Goal: Task Accomplishment & Management: Complete application form

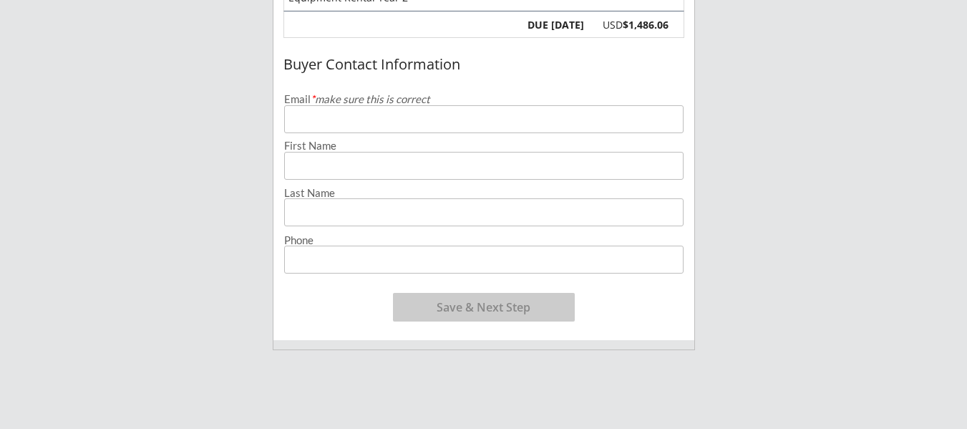
scroll to position [429, 0]
click at [457, 125] on input "email" at bounding box center [483, 117] width 399 height 28
type input "[EMAIL_ADDRESS][DOMAIN_NAME]"
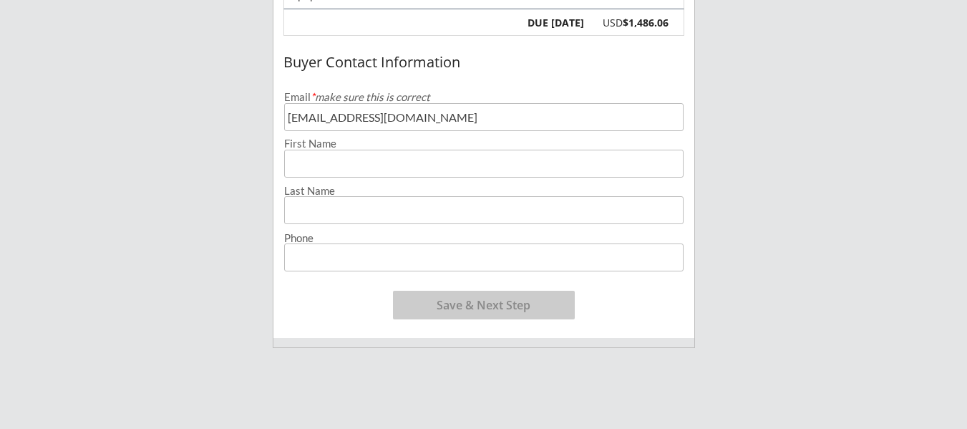
type input "Moriah"
type input "[PERSON_NAME]"
type input "[PHONE_NUMBER]"
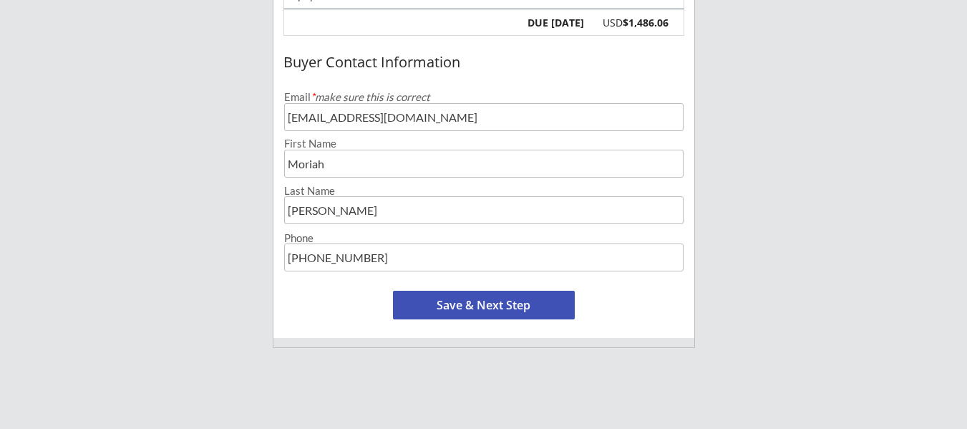
click at [530, 301] on button "Save & Next Step" at bounding box center [484, 305] width 182 height 29
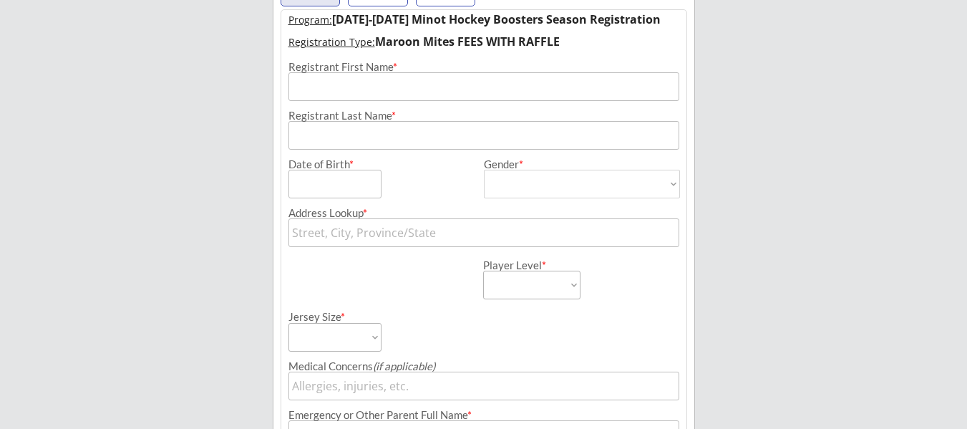
scroll to position [103, 0]
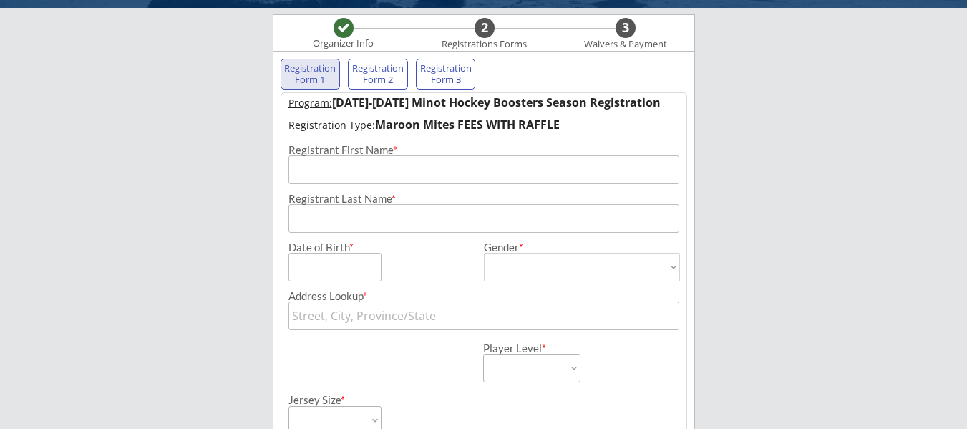
click at [418, 177] on input "input" at bounding box center [483, 169] width 391 height 29
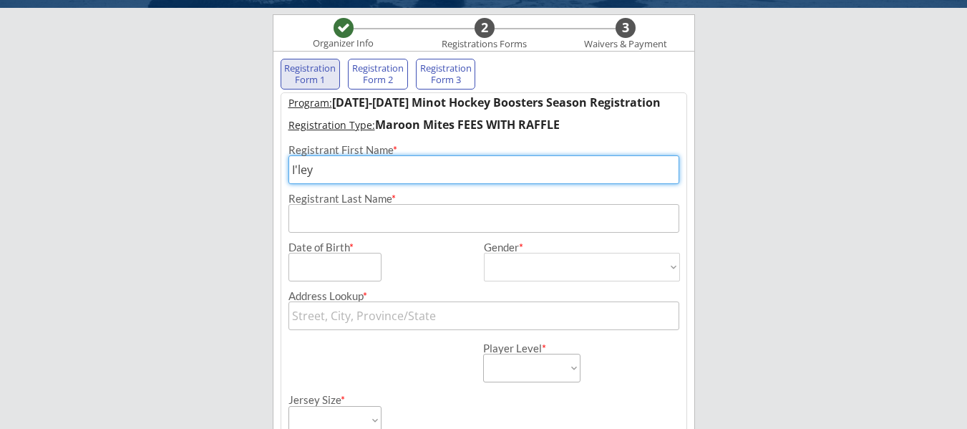
type input "I'ley"
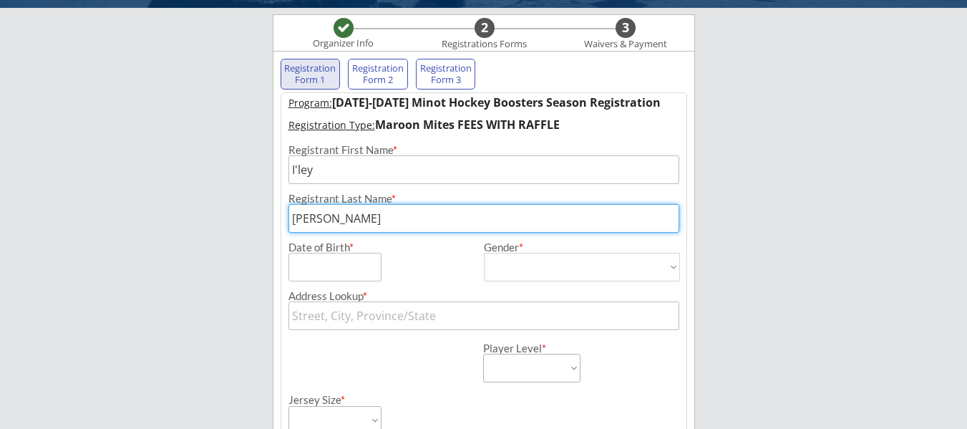
type input "[PERSON_NAME]"
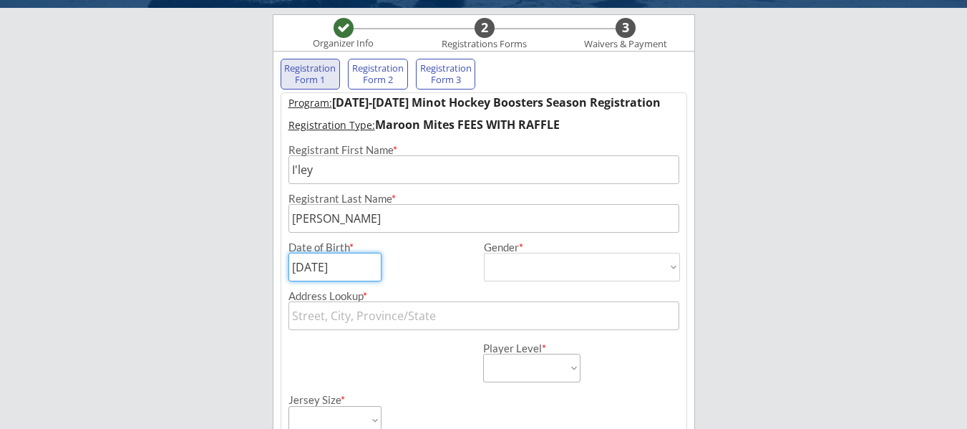
type input "[DATE]"
select select ""[DEMOGRAPHIC_DATA]""
type input "[DEMOGRAPHIC_DATA]"
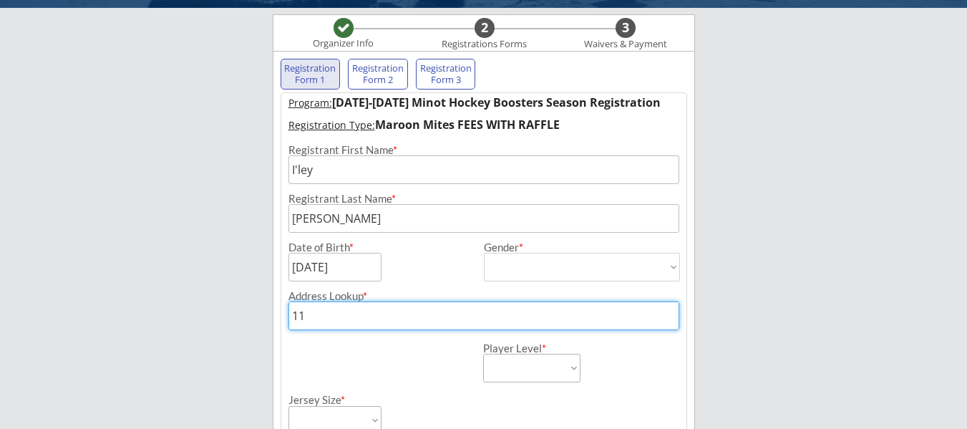
type input "111"
type input "[STREET_ADDRESS][PERSON_NAME]"
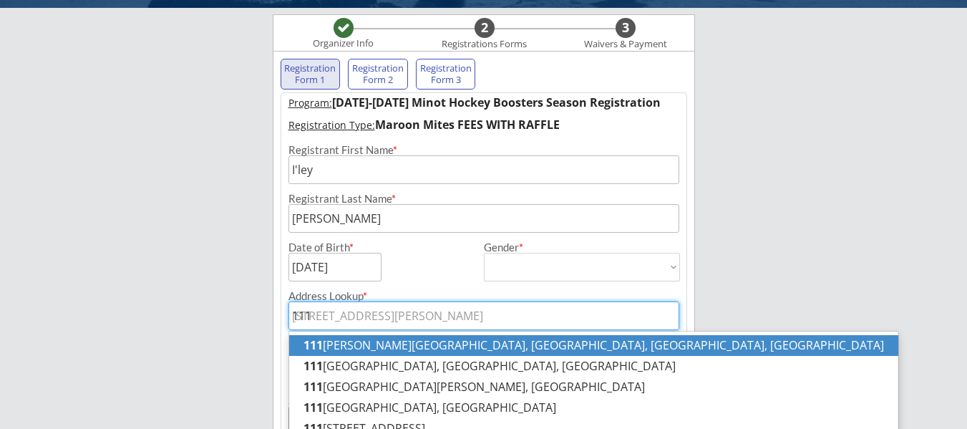
type input "[STREET_ADDRESS]"
type input "[STREET_ADDRESS][US_STATE]"
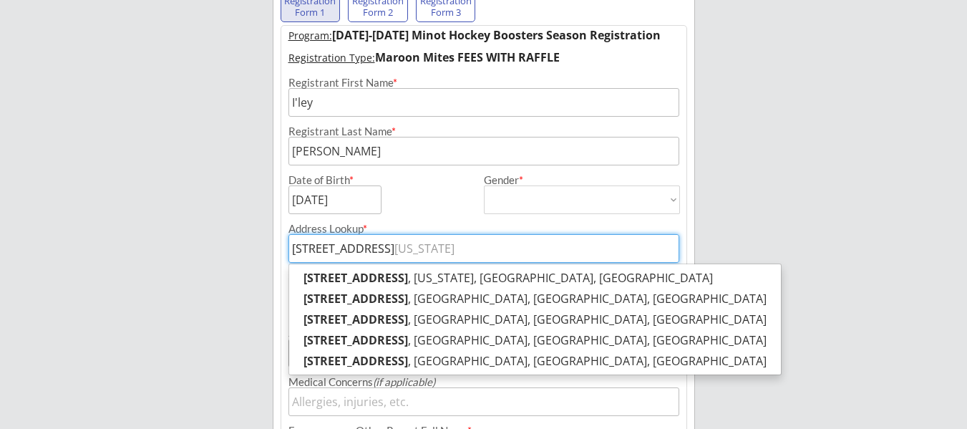
scroll to position [174, 0]
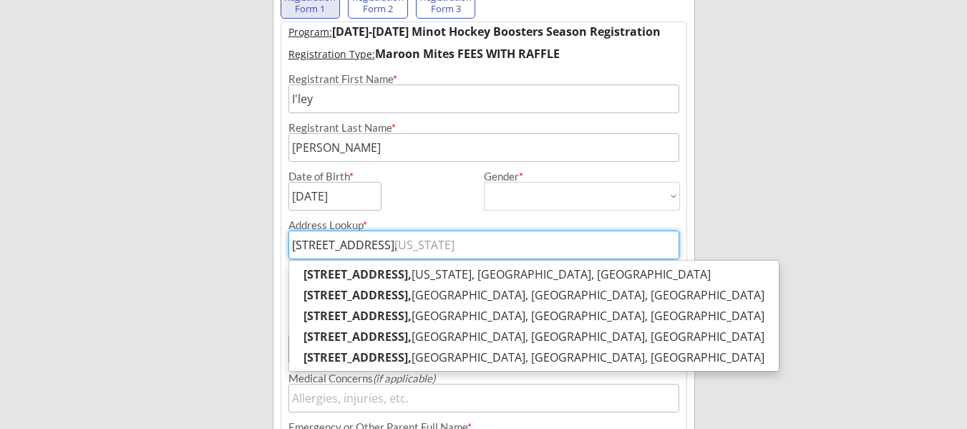
type input "[STREET_ADDRESS],"
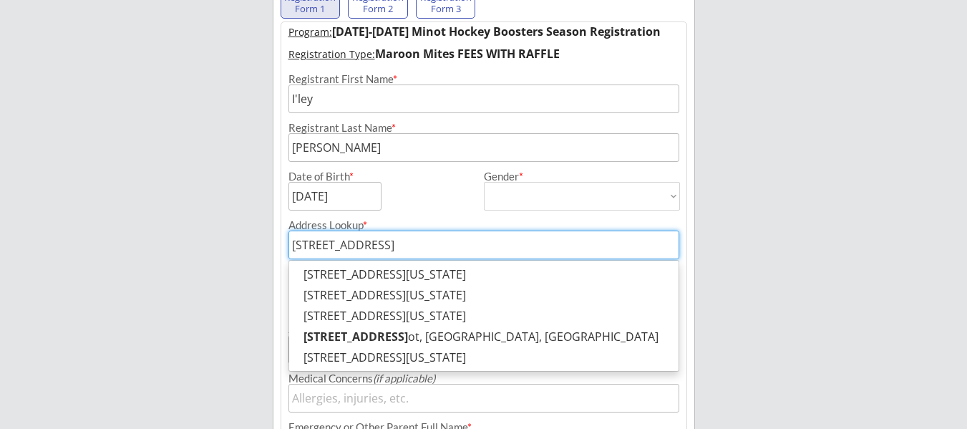
type input "[STREET_ADDRESS]"
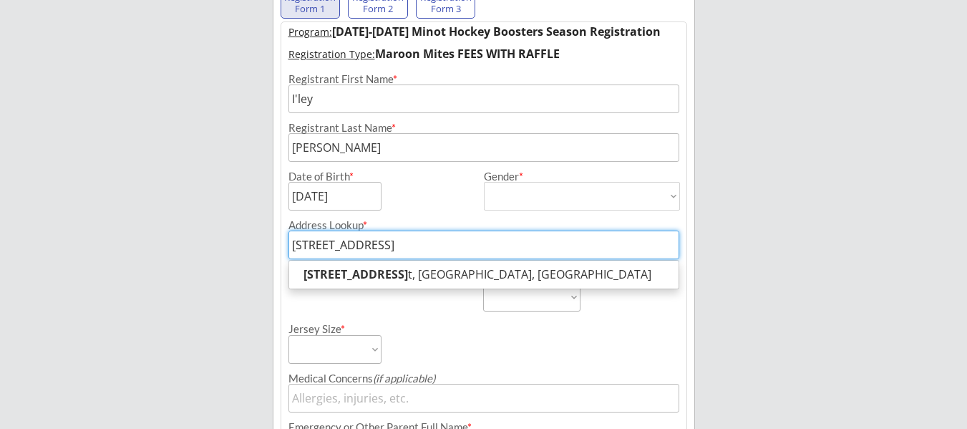
type input "[STREET_ADDRESS]"
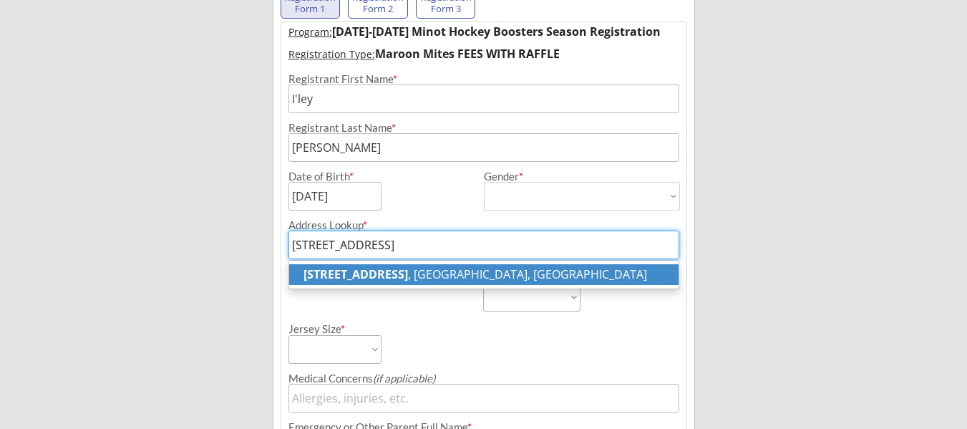
click at [501, 273] on p "[STREET_ADDRESS]" at bounding box center [483, 274] width 389 height 21
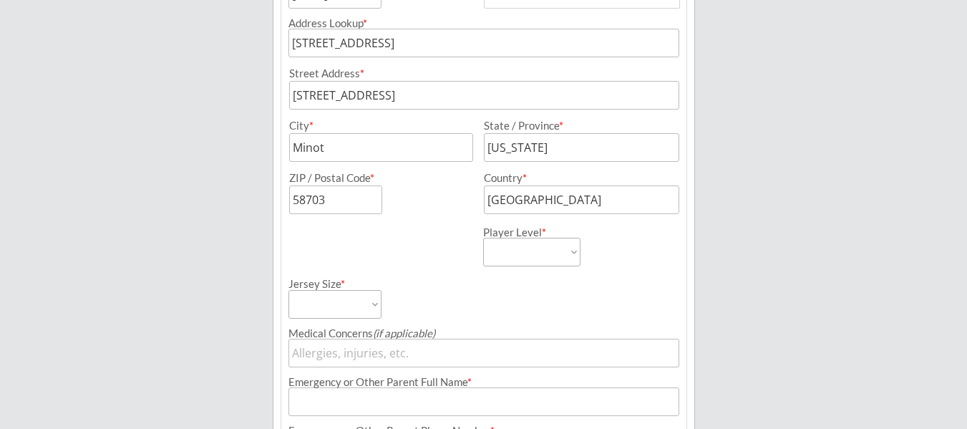
scroll to position [378, 0]
type input "[STREET_ADDRESS]"
click at [573, 238] on select "Learn to Play Boys Learn to Play Girls Maroon Mites Gold/White Mites Squirts Pe…" at bounding box center [531, 249] width 97 height 29
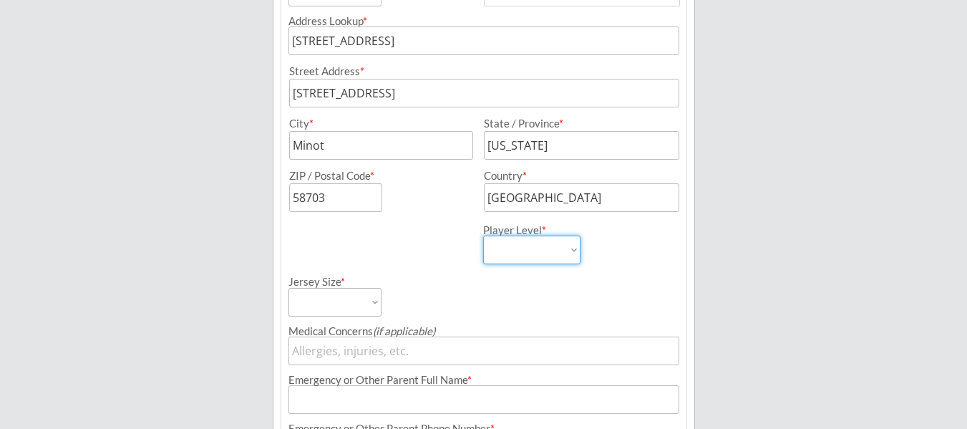
select select ""Maroon Mites""
click at [483, 235] on select "Learn to Play Boys Learn to Play Girls Maroon Mites Gold/White Mites Squirts Pe…" at bounding box center [531, 249] width 97 height 29
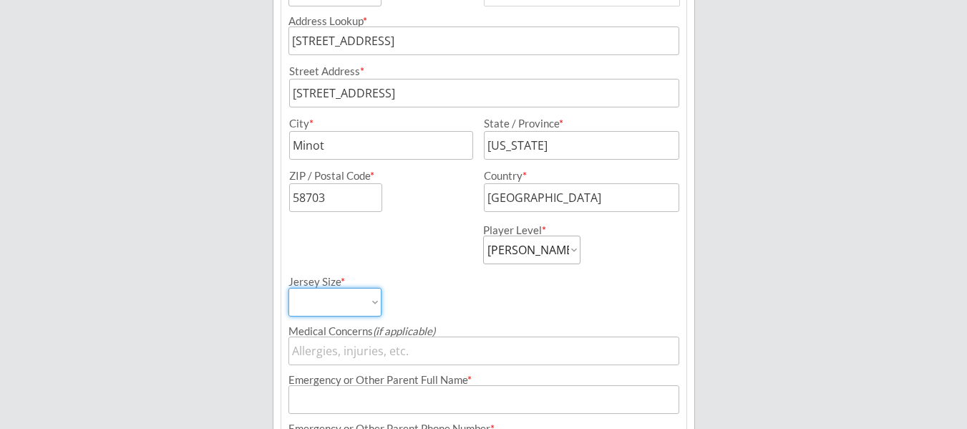
click at [376, 303] on select "Adult Small Adult Medium Adult Large Adult XL Goalie Cut" at bounding box center [334, 302] width 93 height 29
select select ""Adult Small""
click at [288, 288] on select "Adult Small Adult Medium Adult Large Adult XL Goalie Cut" at bounding box center [334, 302] width 93 height 29
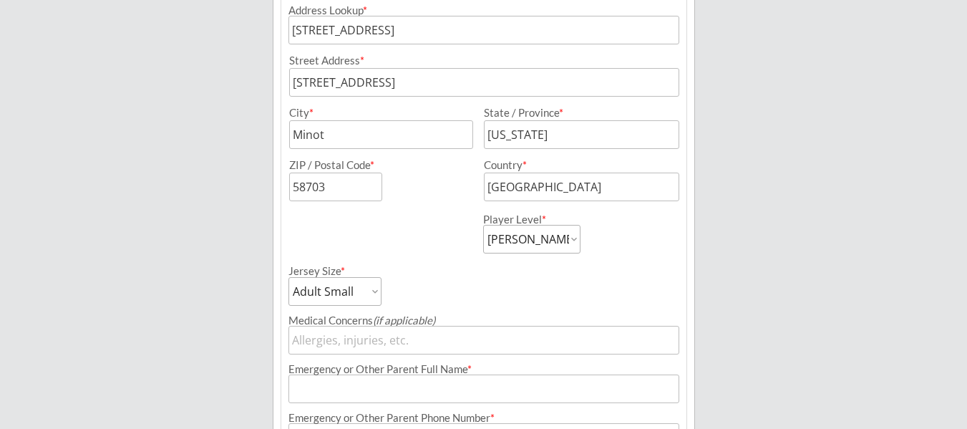
scroll to position [391, 0]
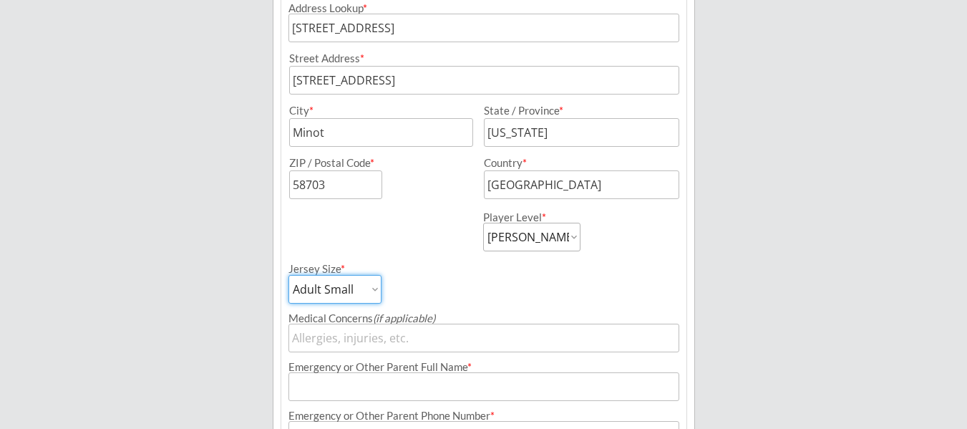
click at [376, 283] on select "Adult Small Adult Medium Adult Large Adult XL Goalie Cut" at bounding box center [334, 289] width 93 height 29
click at [288, 275] on select "Adult Small Adult Medium Adult Large Adult XL Goalie Cut" at bounding box center [334, 289] width 93 height 29
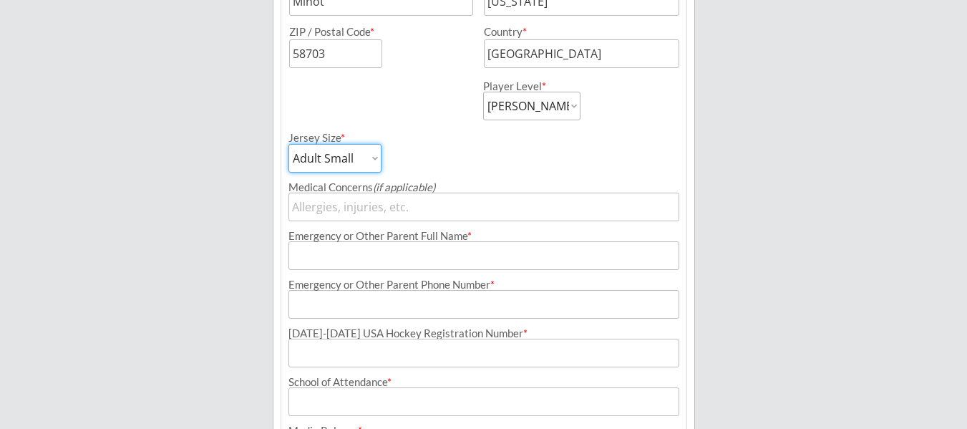
scroll to position [526, 0]
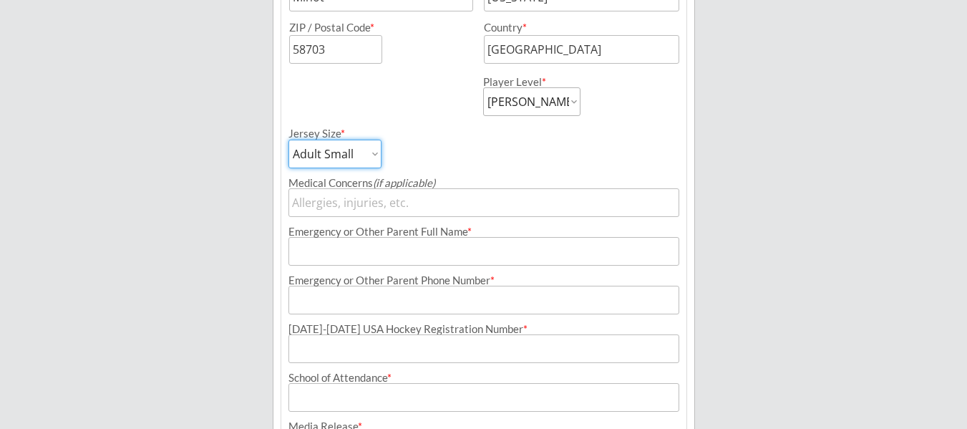
click at [475, 246] on input "input" at bounding box center [483, 251] width 391 height 29
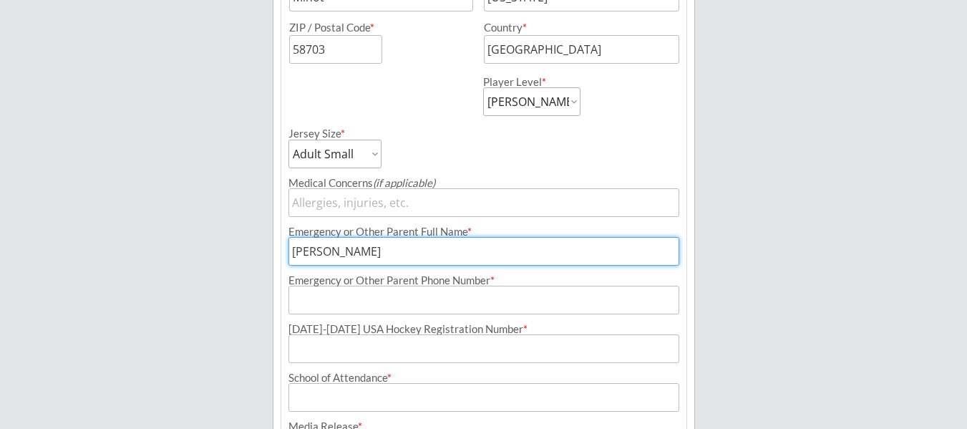
type input "[PERSON_NAME]"
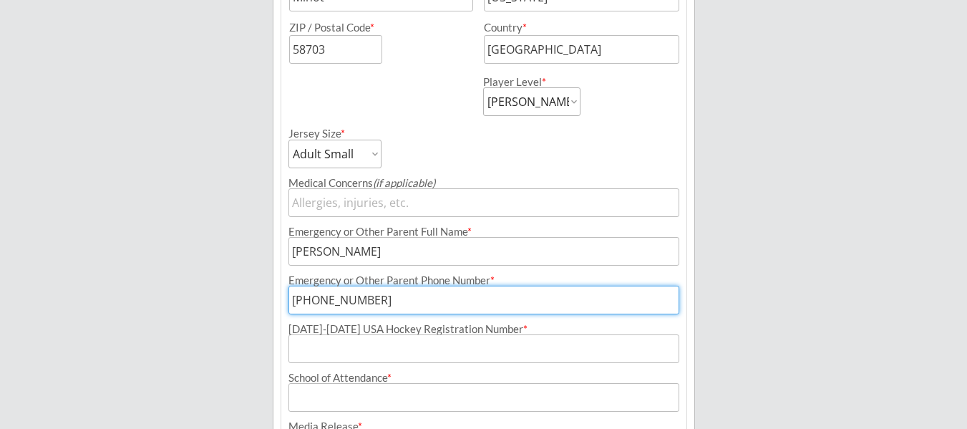
type input "[PHONE_NUMBER]"
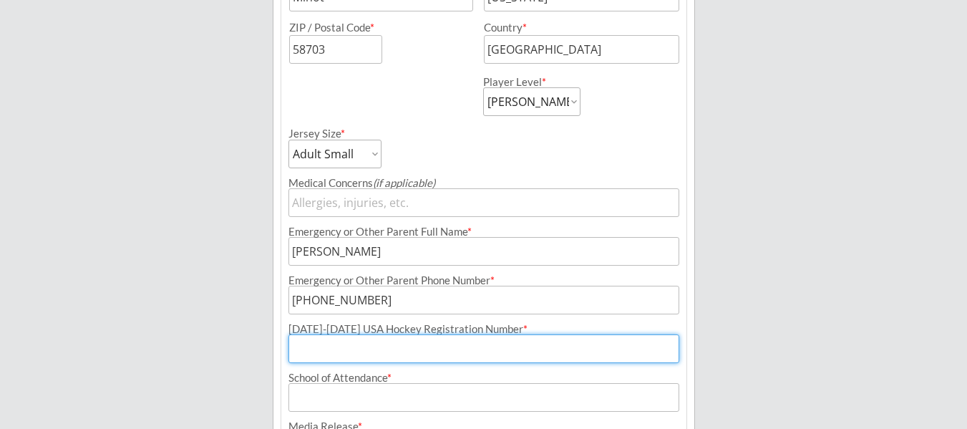
click at [311, 344] on input "input" at bounding box center [483, 348] width 391 height 29
paste input "246606654PERRY"
type input "246606654PERRY"
click at [332, 405] on input "input" at bounding box center [483, 397] width 391 height 29
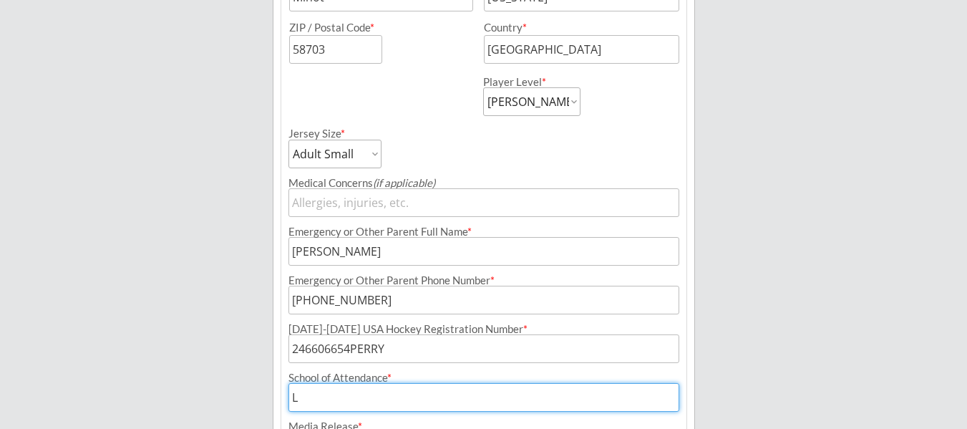
drag, startPoint x: 332, startPoint y: 405, endPoint x: 327, endPoint y: 399, distance: 7.6
click at [327, 399] on input "input" at bounding box center [483, 397] width 391 height 29
type input "[PERSON_NAME][GEOGRAPHIC_DATA]"
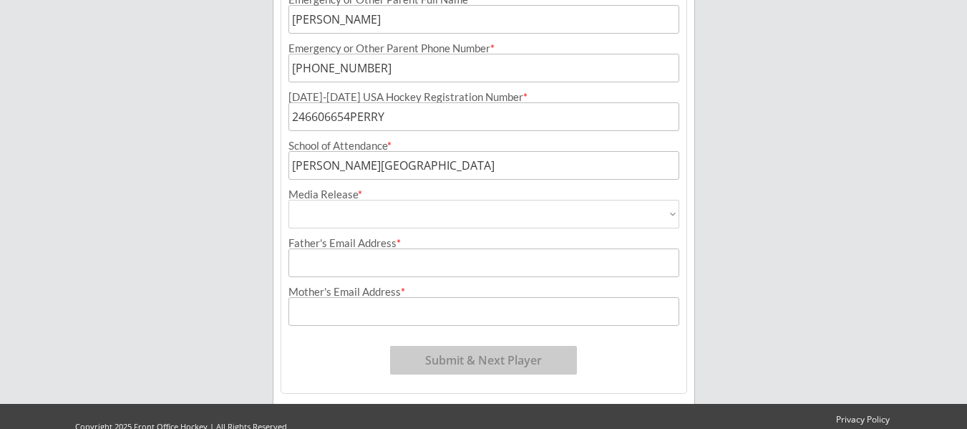
click at [428, 218] on select "Yes No" at bounding box center [483, 214] width 391 height 29
select select ""Yes""
click at [288, 200] on select "Yes No" at bounding box center [483, 214] width 391 height 29
type input "Yes"
click at [419, 266] on input "input" at bounding box center [483, 262] width 391 height 29
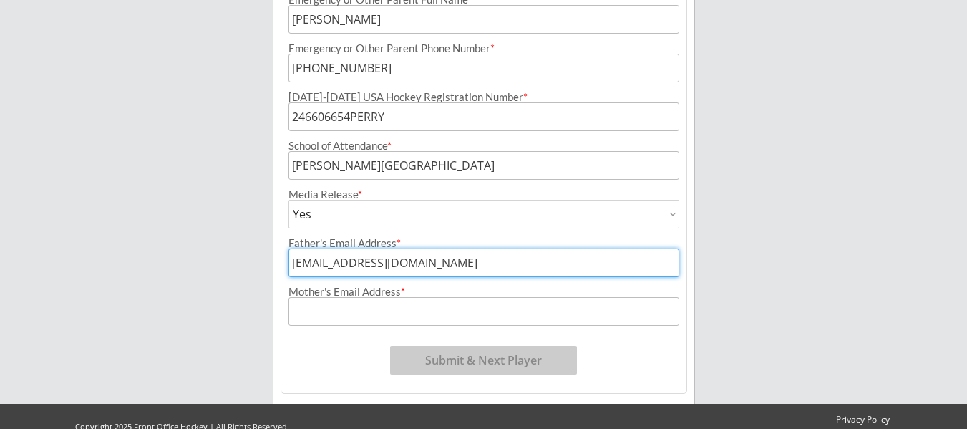
type input "[EMAIL_ADDRESS][DOMAIN_NAME]"
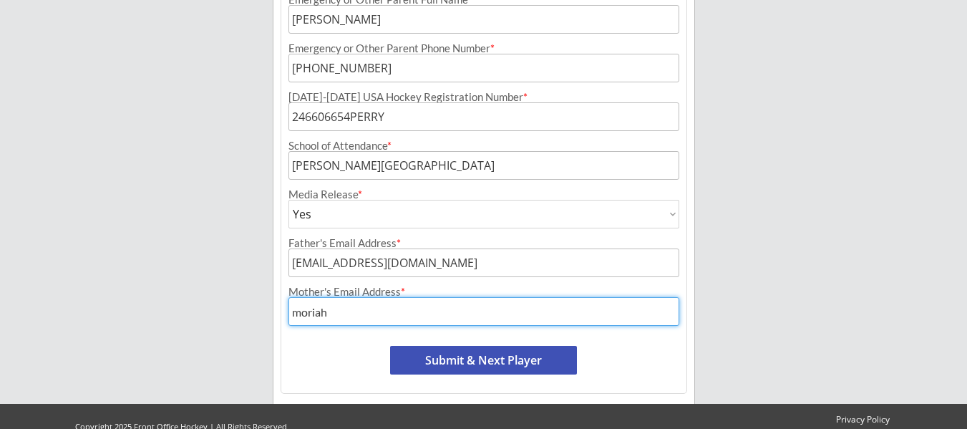
type input "[EMAIL_ADDRESS][DOMAIN_NAME]"
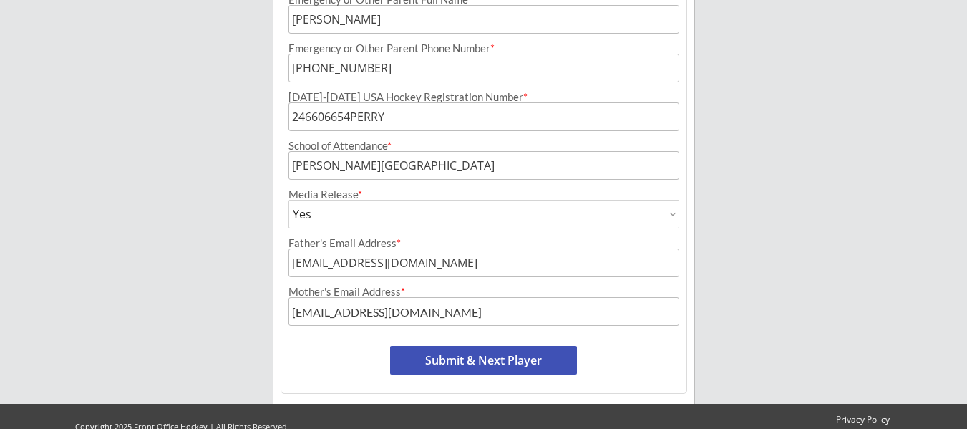
click at [503, 353] on button "Submit & Next Player" at bounding box center [483, 360] width 187 height 29
select select ""PLACEHOLDER_1427118222253""
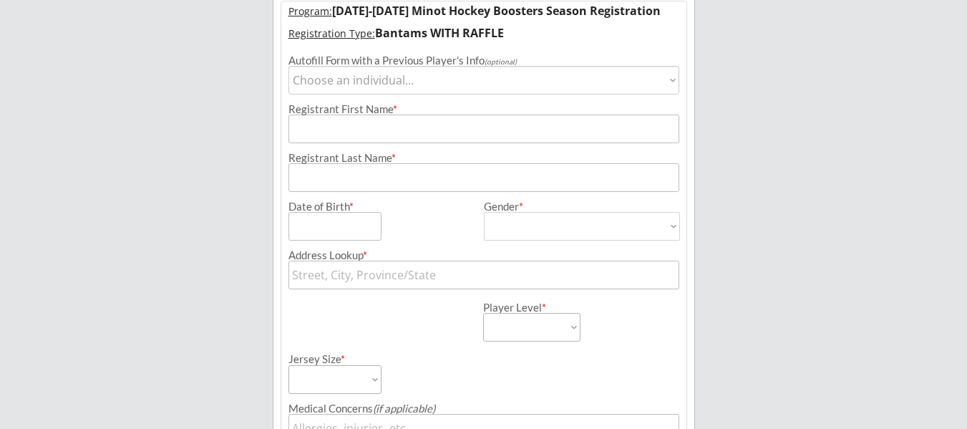
scroll to position [117, 0]
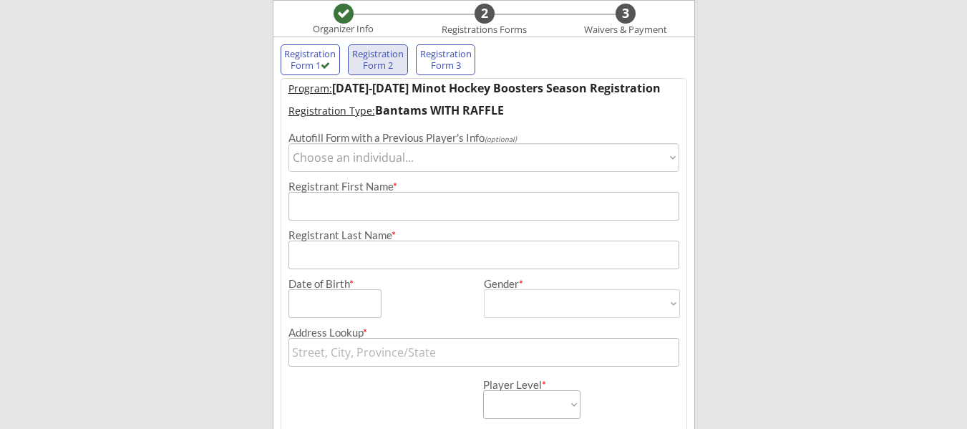
click at [376, 165] on select "Choose an individual... I'[PERSON_NAME]" at bounding box center [483, 157] width 391 height 29
click at [364, 216] on input "input" at bounding box center [483, 206] width 391 height 29
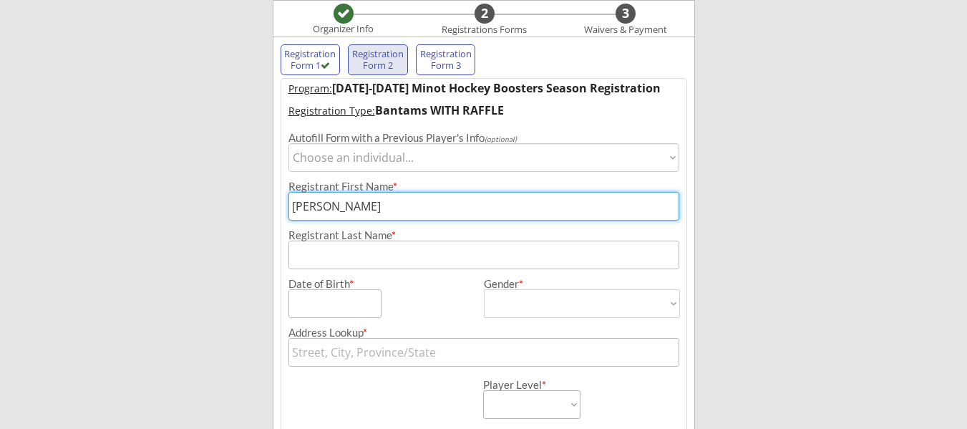
type input "[PERSON_NAME]"
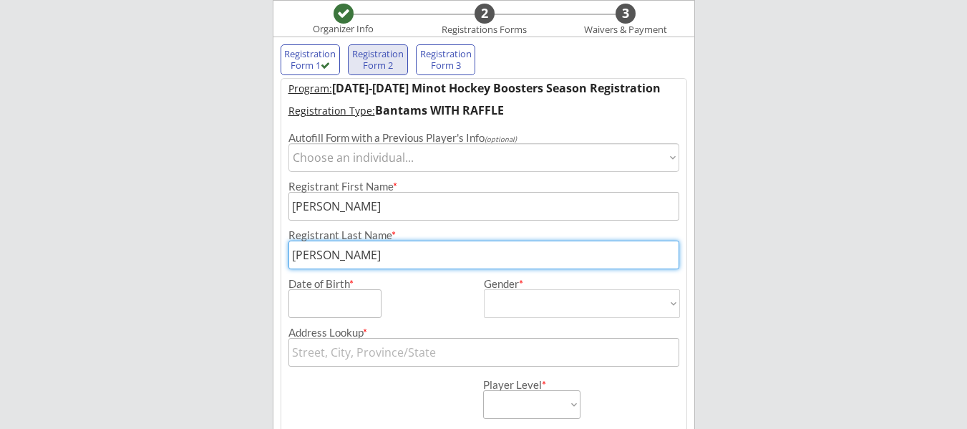
type input "[PERSON_NAME]"
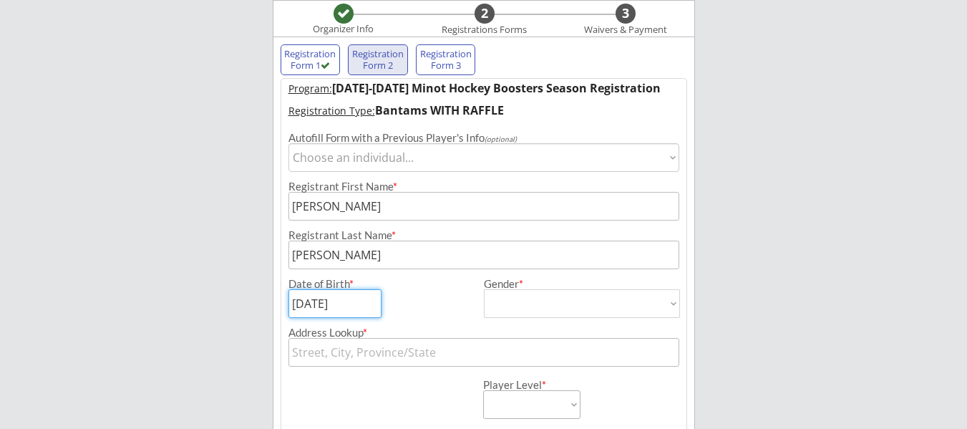
type input "[DATE]"
select select ""[DEMOGRAPHIC_DATA]""
type input "[DEMOGRAPHIC_DATA]"
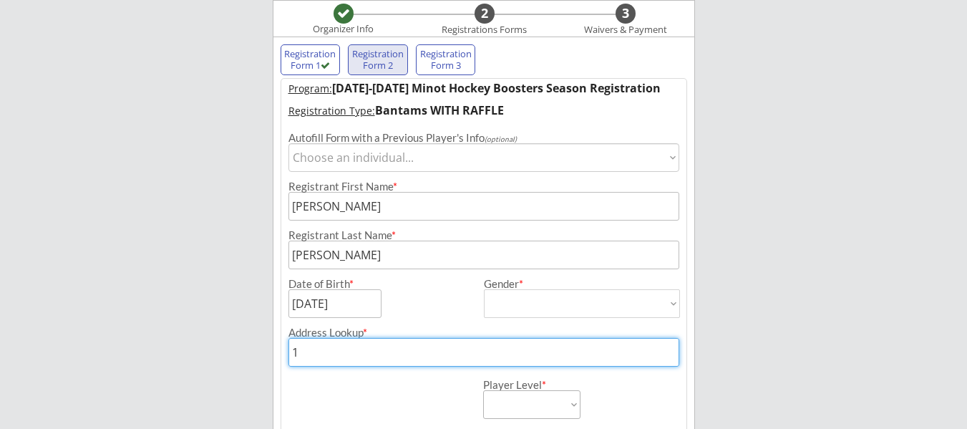
type input "11"
type input "[STREET_ADDRESS]"
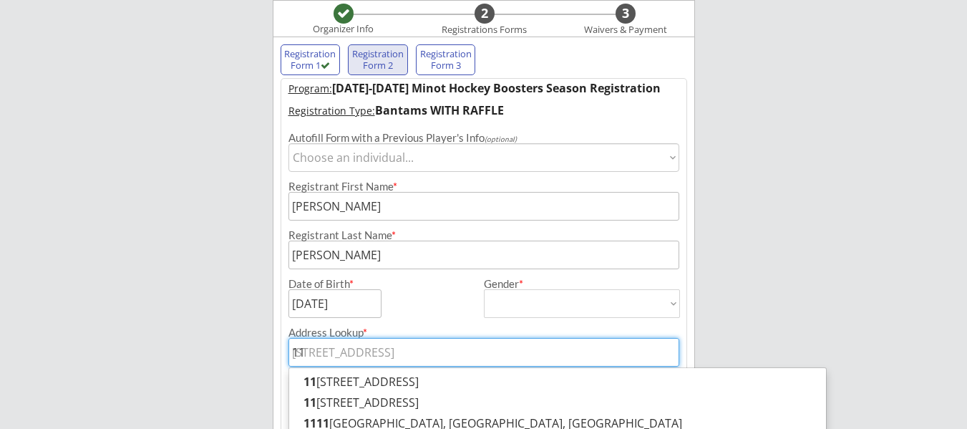
type input "111"
type input "[STREET_ADDRESS][PERSON_NAME]"
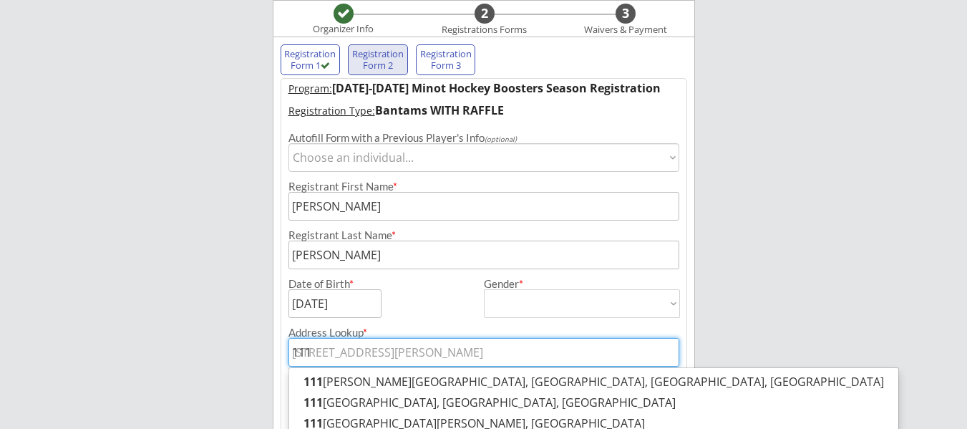
type input "1117"
type input "[STREET_ADDRESS]"
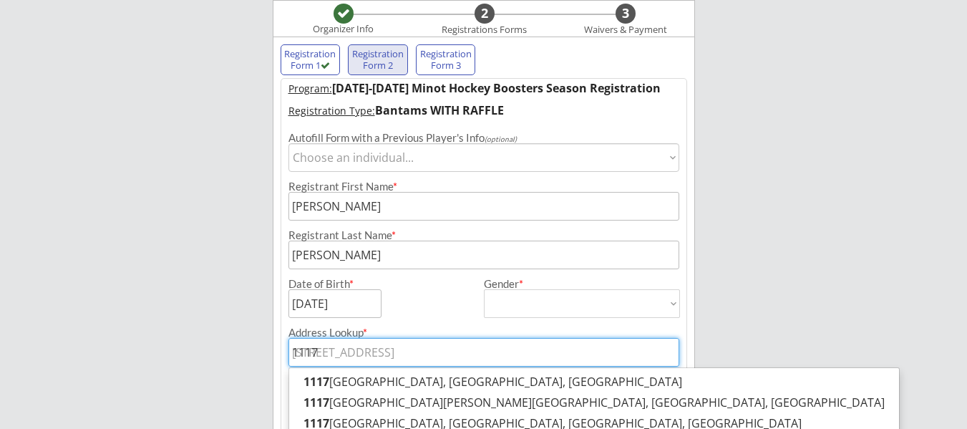
type input "[STREET_ADDRESS]"
type input "[STREET_ADDRESS][US_STATE]"
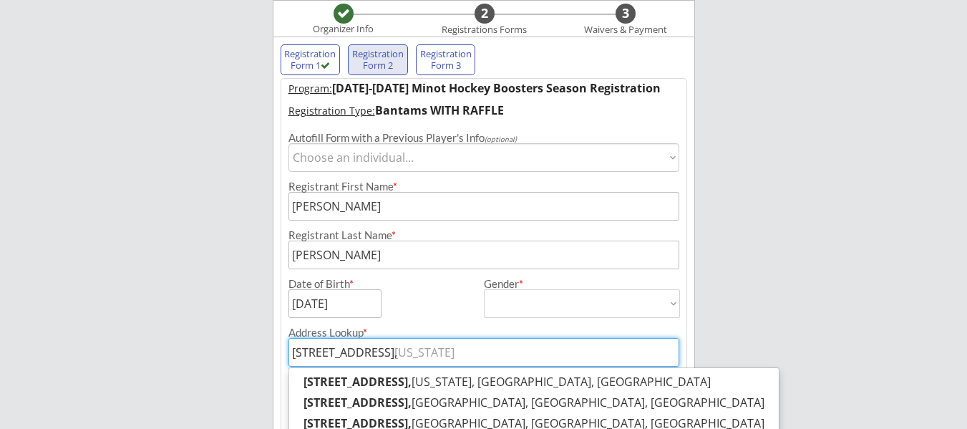
type input "[STREET_ADDRESS],"
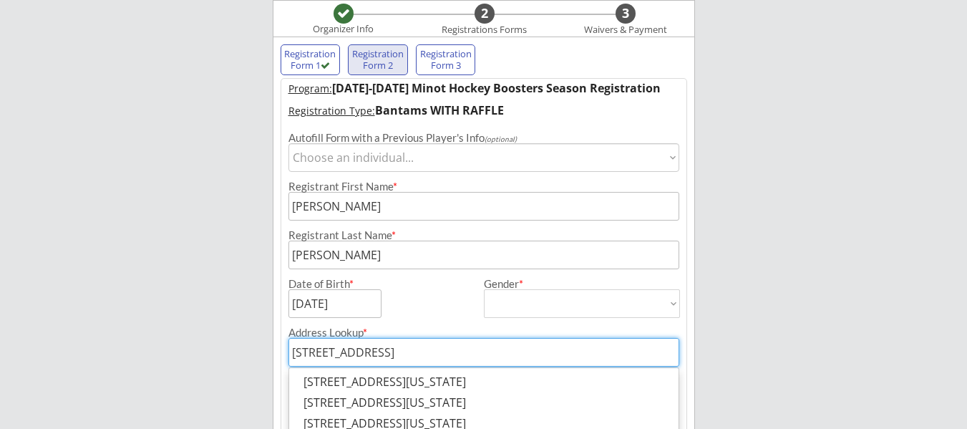
type input "[STREET_ADDRESS]"
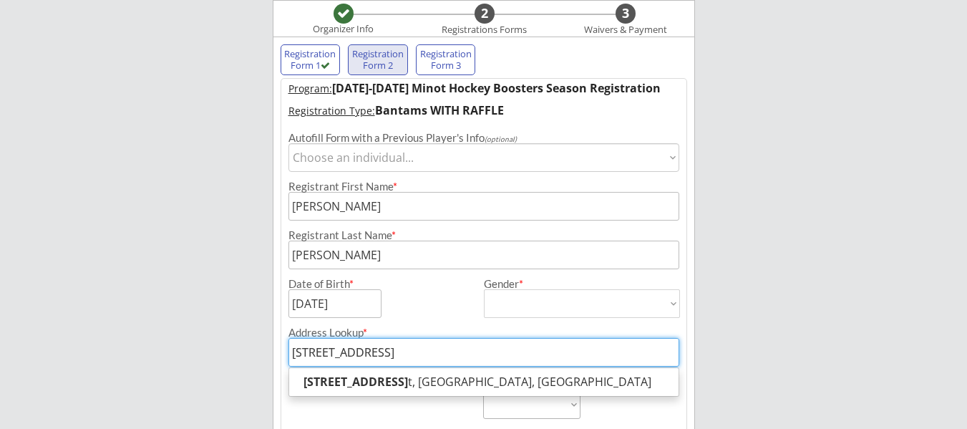
type input "[STREET_ADDRESS]"
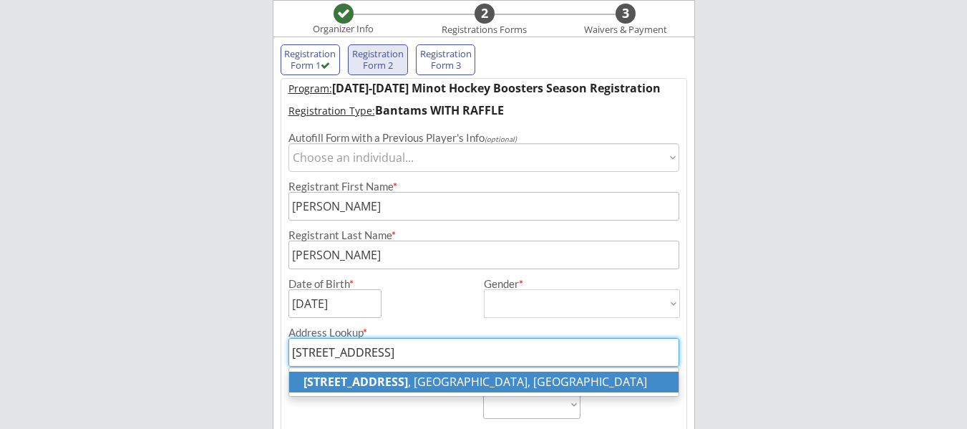
click at [408, 385] on strong "[STREET_ADDRESS]" at bounding box center [355, 382] width 104 height 16
type input "[STREET_ADDRESS]"
type input "Minot"
type input "[US_STATE]"
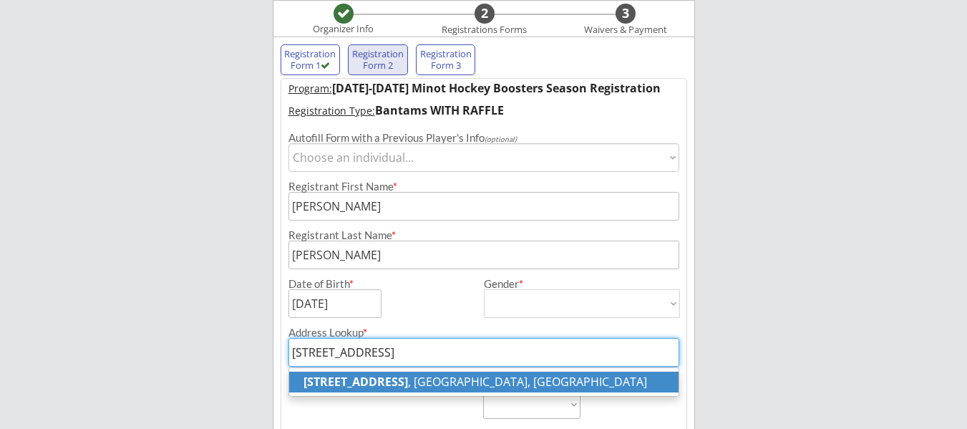
type input "58703"
type input "[GEOGRAPHIC_DATA]"
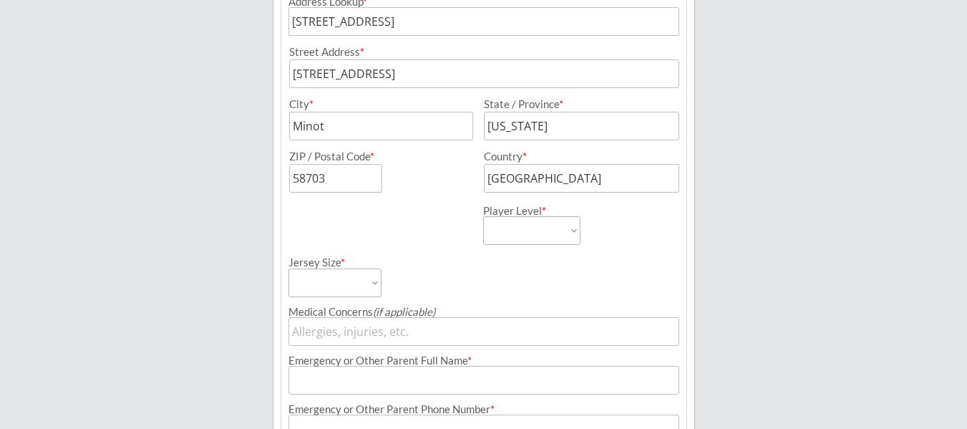
scroll to position [457, 0]
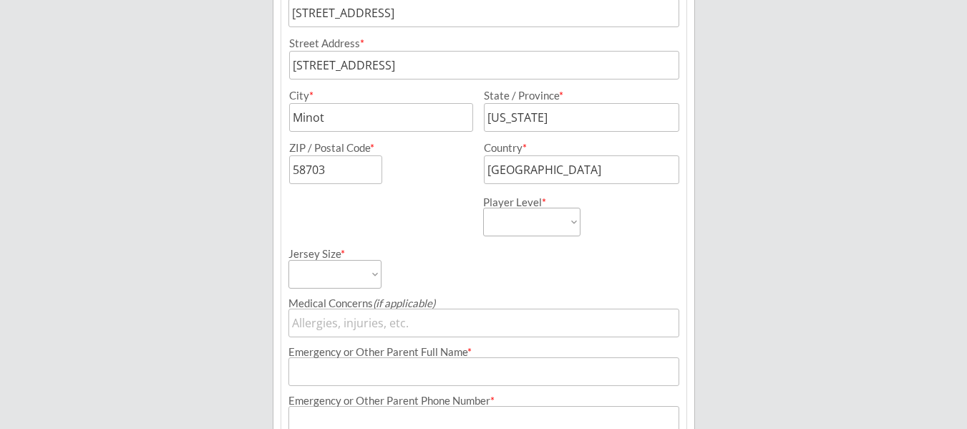
type input "[STREET_ADDRESS]"
click at [563, 210] on select "Learn to Play Boys Learn to Play Girls Maroon Mites Gold/White Mites Squirts Pe…" at bounding box center [531, 222] width 97 height 29
select select ""Bantams""
click at [483, 208] on select "Learn to Play Boys Learn to Play Girls Maroon Mites Gold/White Mites Squirts Pe…" at bounding box center [531, 222] width 97 height 29
click at [366, 268] on select "Adult Small Adult Medium Adult Large Adult XL Goalie Cut" at bounding box center [334, 274] width 93 height 29
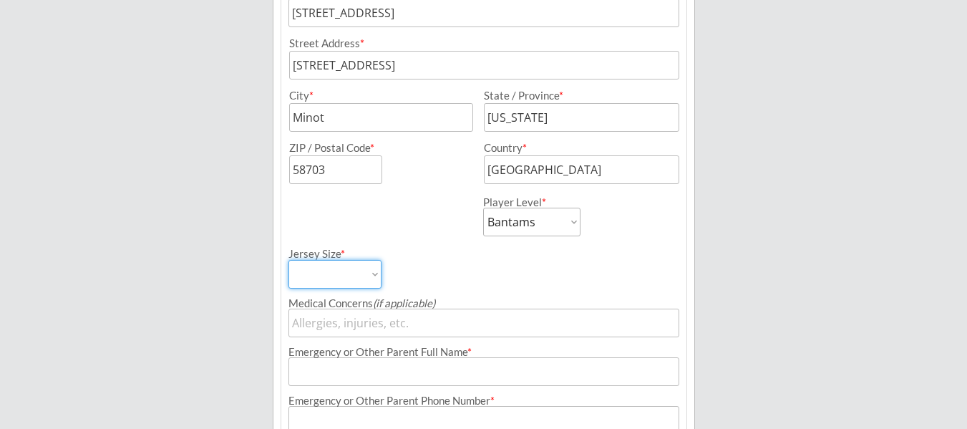
select select ""Adult Large""
click at [288, 260] on select "Adult Small Adult Medium Adult Large Adult XL Goalie Cut" at bounding box center [334, 274] width 93 height 29
click at [467, 356] on div "Emergency or Other Parent Full Name *" at bounding box center [483, 351] width 391 height 11
click at [458, 376] on input "input" at bounding box center [483, 371] width 391 height 29
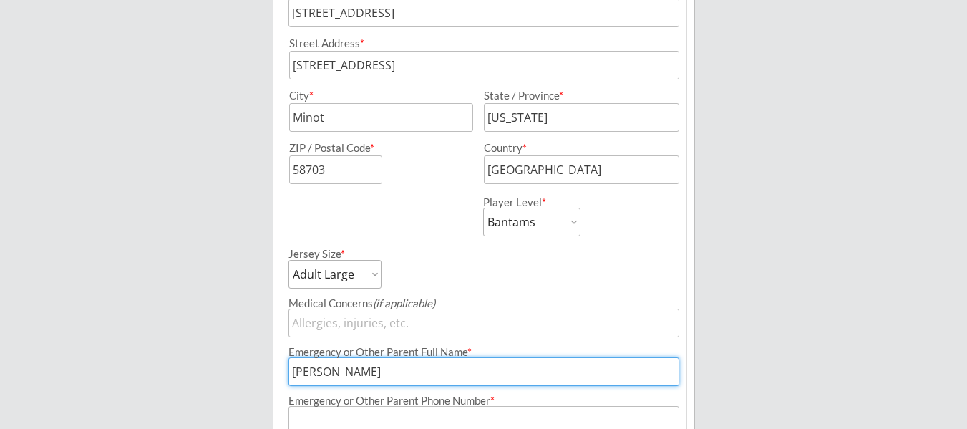
type input "[PERSON_NAME]"
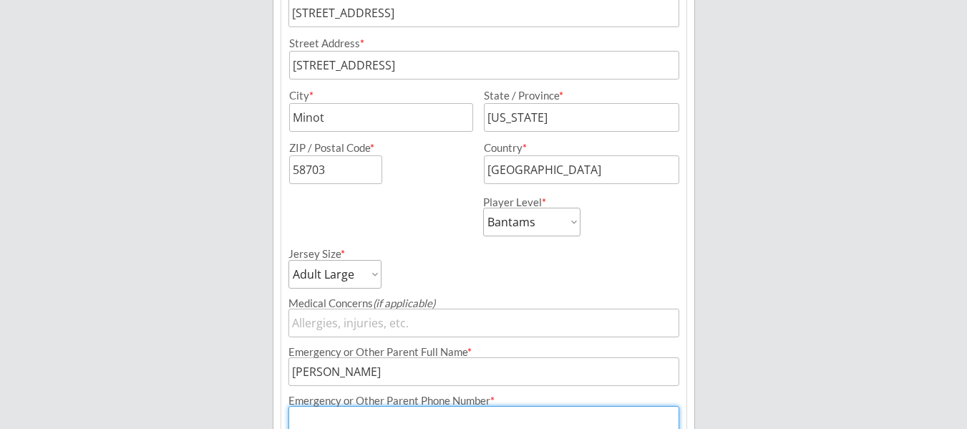
scroll to position [462, 0]
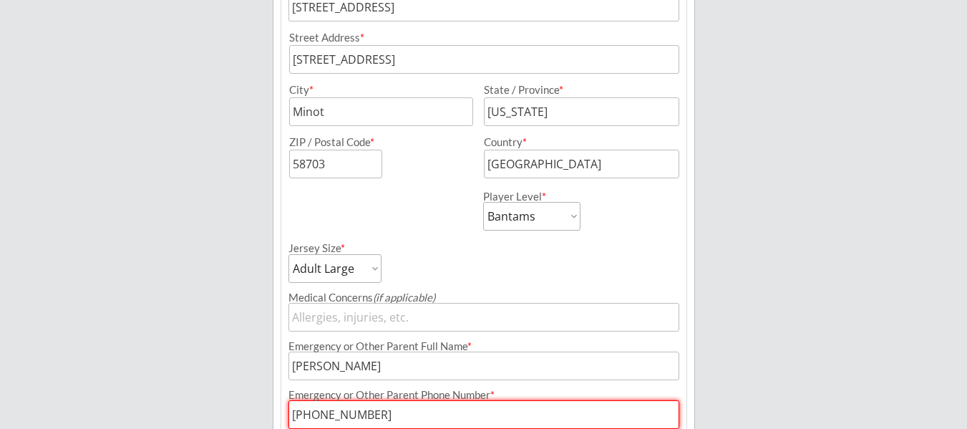
type input "[PHONE_NUMBER]"
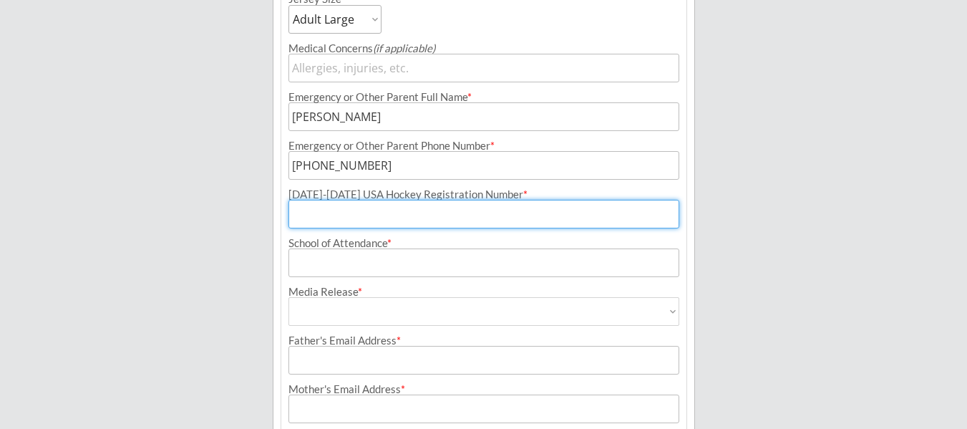
click at [329, 219] on input "input" at bounding box center [483, 214] width 391 height 29
paste input "246606654PERRY"
type input "2"
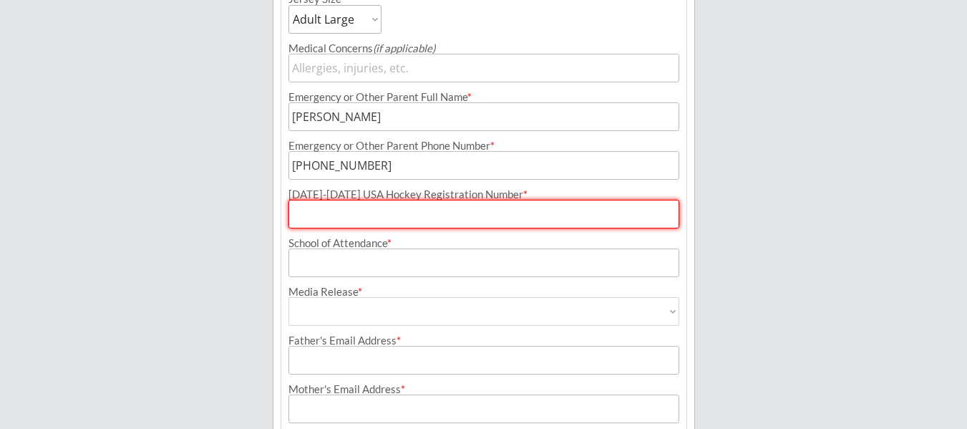
click at [313, 209] on input "input" at bounding box center [483, 214] width 391 height 29
paste input "246601543HEIDT"
type input "246601543HEIDT"
click at [339, 257] on input "input" at bounding box center [483, 262] width 391 height 29
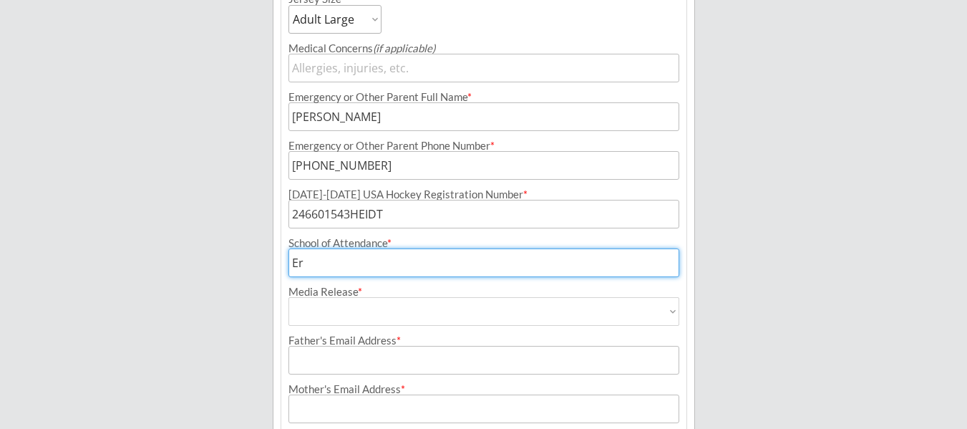
type input "E"
type input "R"
type input "[PERSON_NAME][GEOGRAPHIC_DATA]"
click at [330, 313] on select "Yes No" at bounding box center [483, 311] width 391 height 29
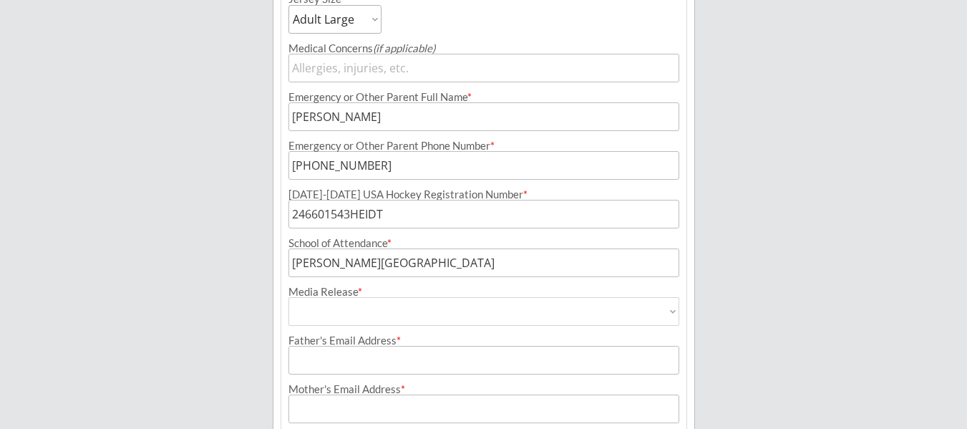
select select ""Yes""
click at [288, 297] on select "Yes No" at bounding box center [483, 311] width 391 height 29
type input "Yes"
click at [323, 351] on input "input" at bounding box center [483, 360] width 391 height 29
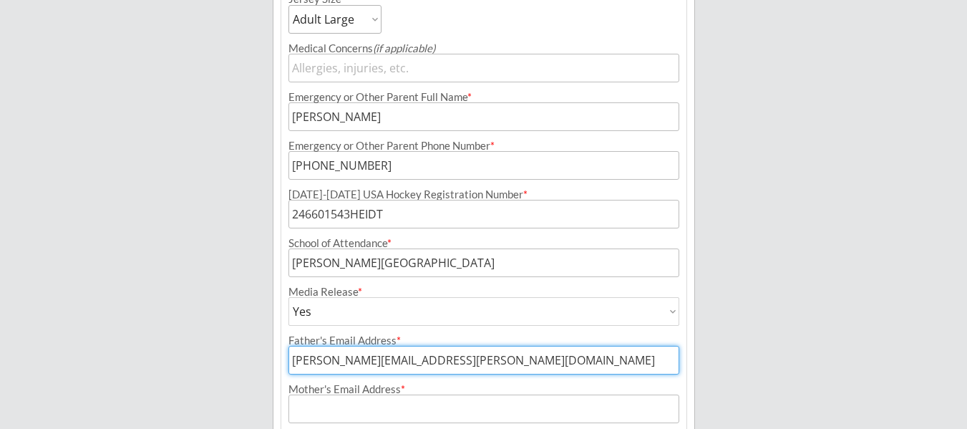
type input "[PERSON_NAME][EMAIL_ADDRESS][PERSON_NAME][DOMAIN_NAME]"
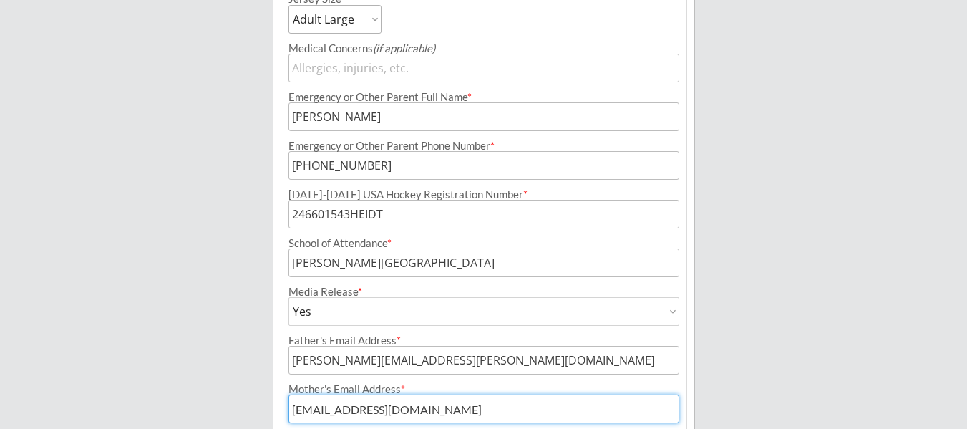
type input "[EMAIL_ADDRESS][DOMAIN_NAME]"
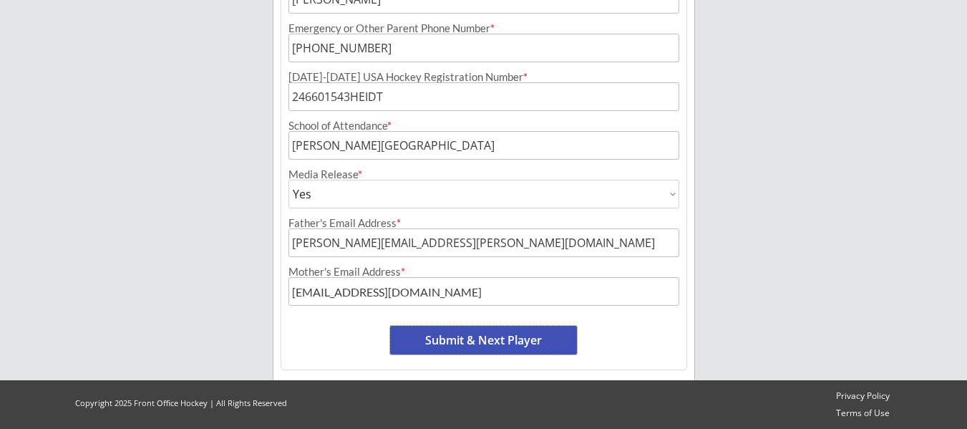
click at [444, 334] on button "Submit & Next Player" at bounding box center [483, 340] width 187 height 29
select select ""PLACEHOLDER_1427118222253""
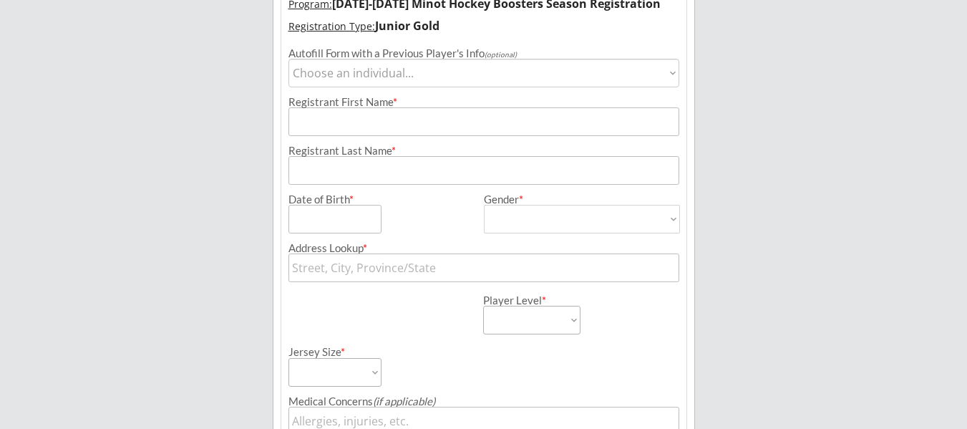
scroll to position [117, 0]
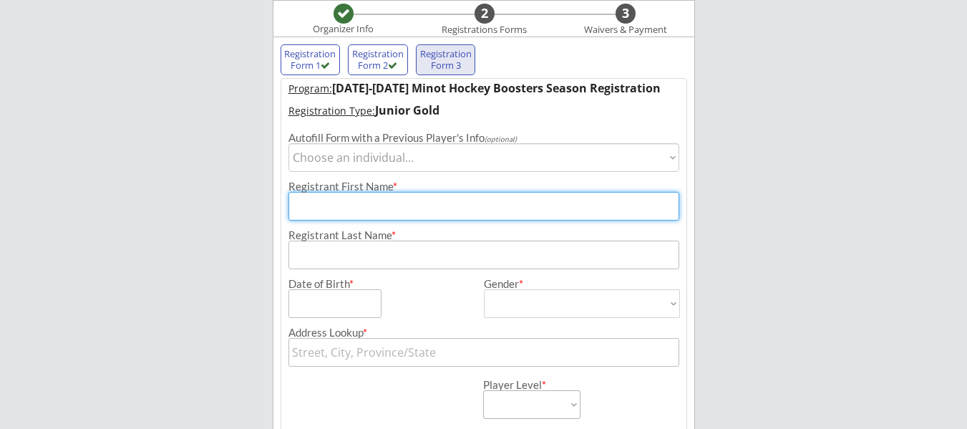
click at [405, 195] on input "input" at bounding box center [483, 206] width 391 height 29
type input "[PERSON_NAME]"
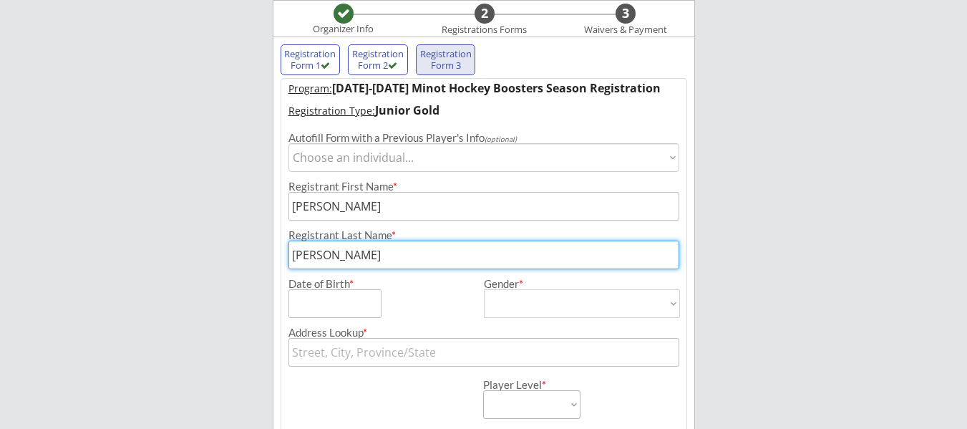
type input "[PERSON_NAME]"
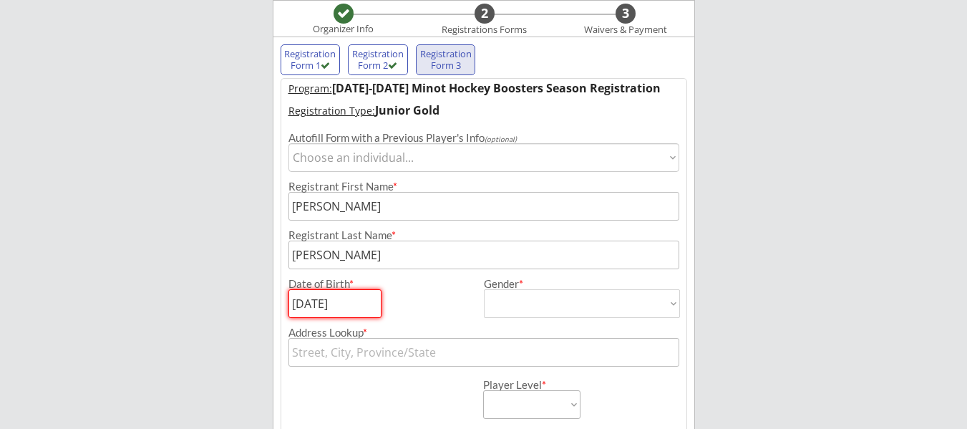
type input "[DATE]"
select select ""[DEMOGRAPHIC_DATA]""
type input "[DEMOGRAPHIC_DATA]"
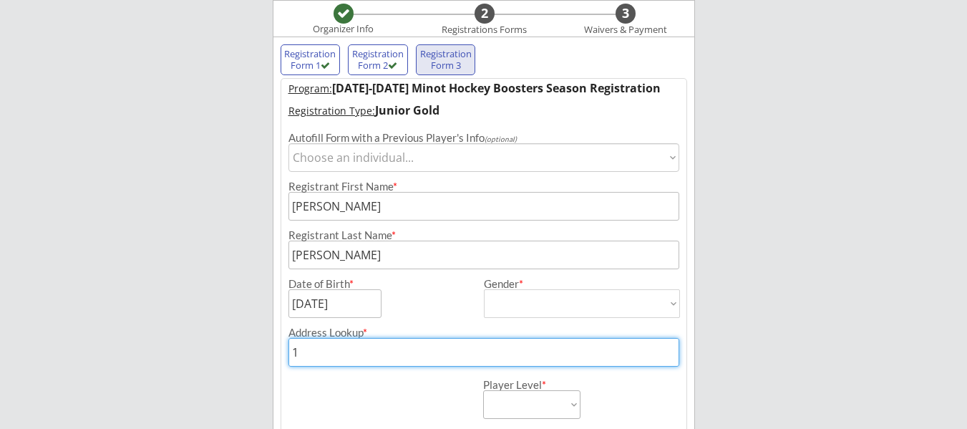
type input "11"
type input "[STREET_ADDRESS]"
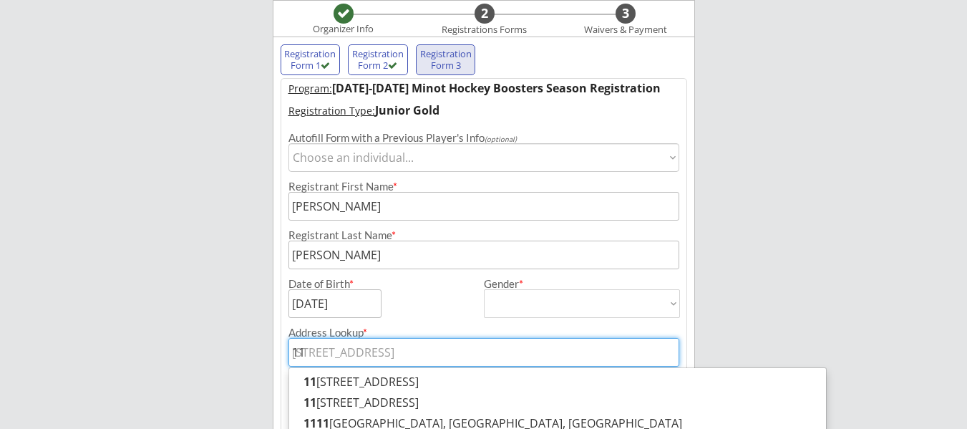
type input "111"
type input "[STREET_ADDRESS][PERSON_NAME]"
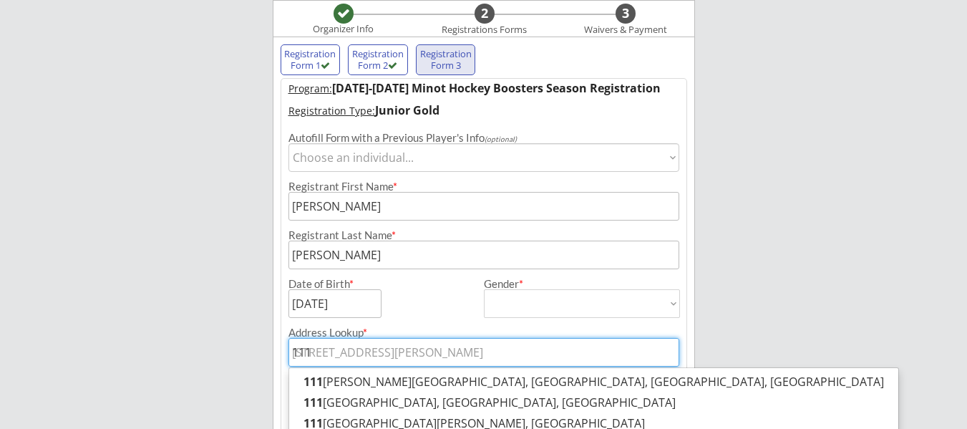
type input "1117"
type input "[STREET_ADDRESS]"
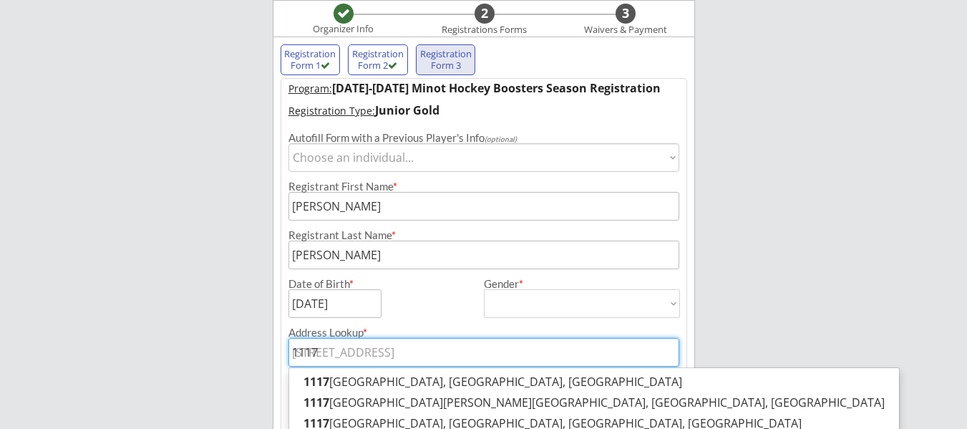
type input "1117"
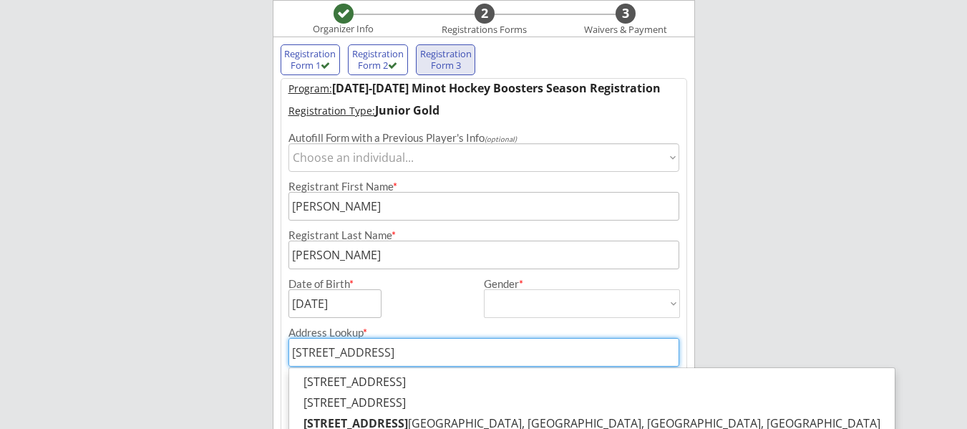
type input "[STREET_ADDRESS]"
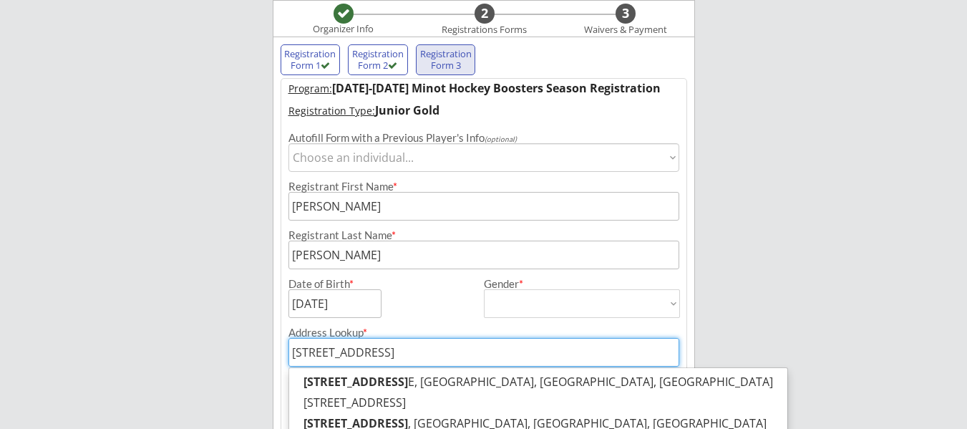
type input "[STREET_ADDRESS]"
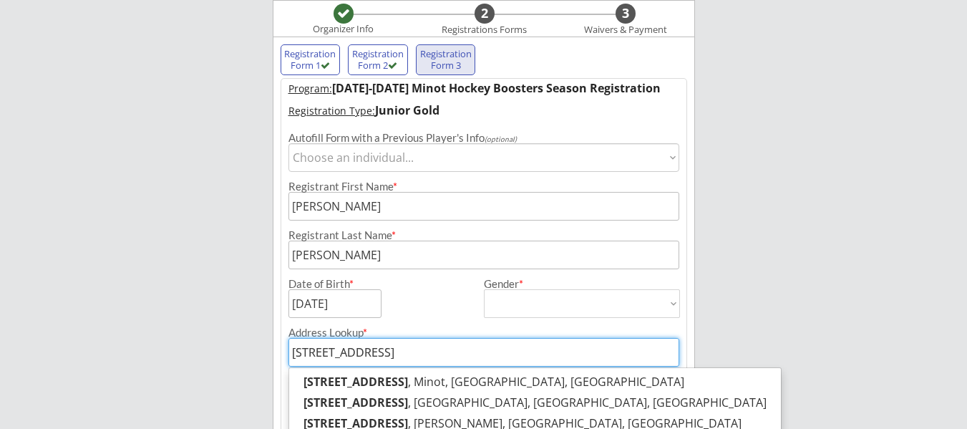
type input "[STREET_ADDRESS]"
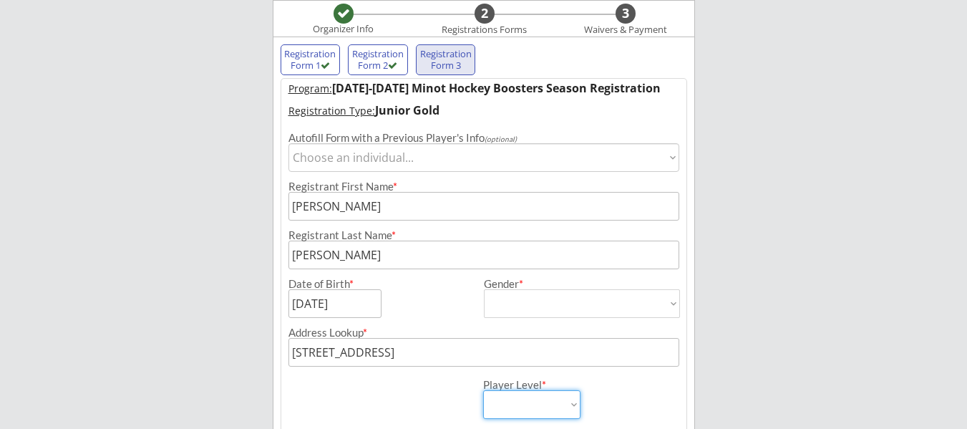
type input "[STREET_ADDRESS]"
type input "Roanoke"
type input "[US_STATE]"
type input "24017"
type input "[GEOGRAPHIC_DATA]"
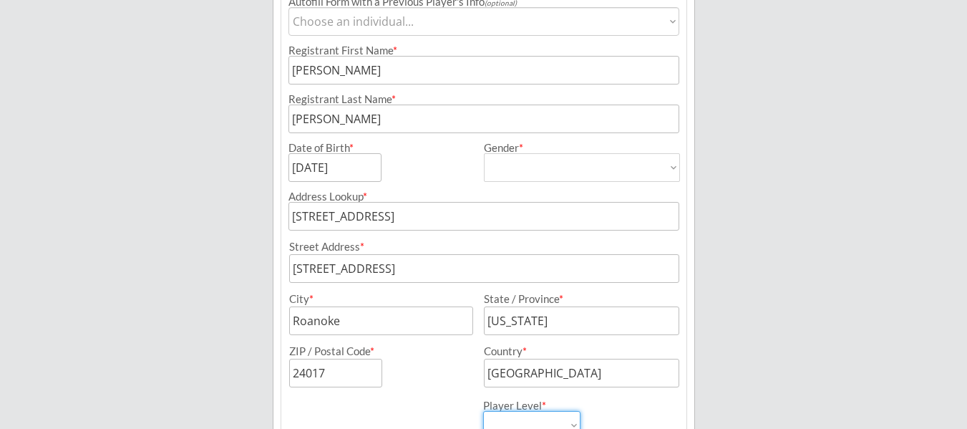
scroll to position [261, 0]
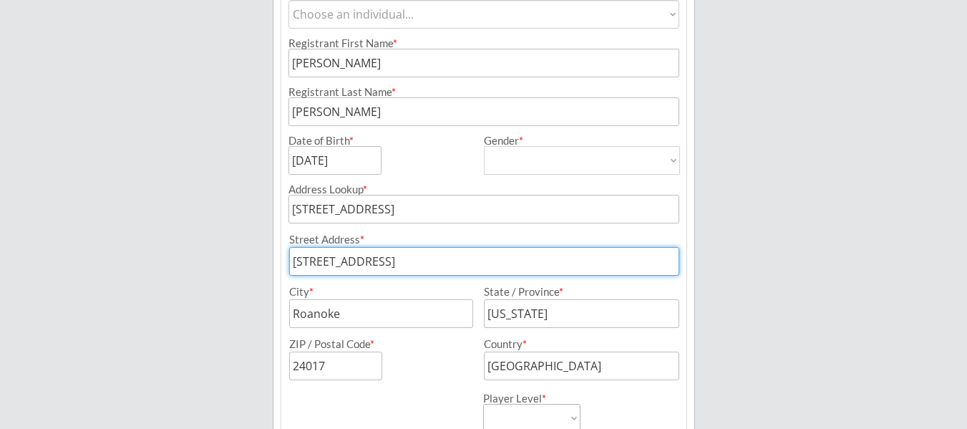
click at [469, 261] on input "input" at bounding box center [484, 261] width 390 height 29
click at [415, 303] on input "input" at bounding box center [381, 313] width 184 height 29
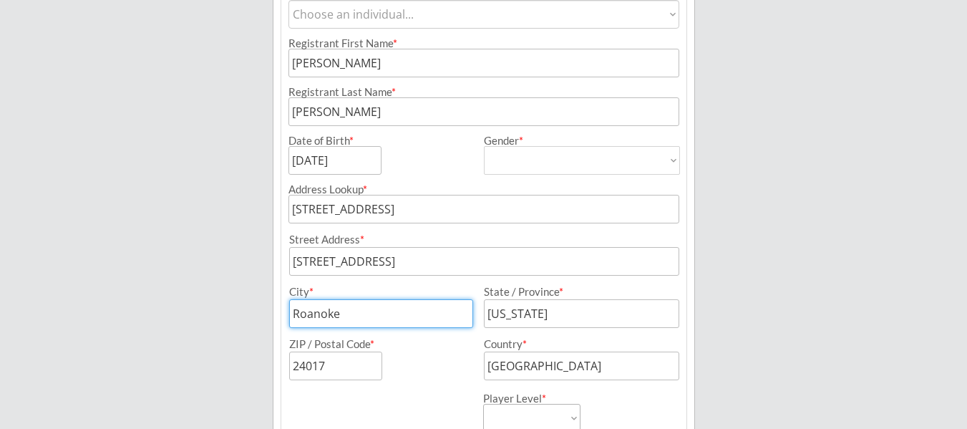
click at [415, 303] on input "input" at bounding box center [381, 313] width 184 height 29
type input "R"
type input "Minot"
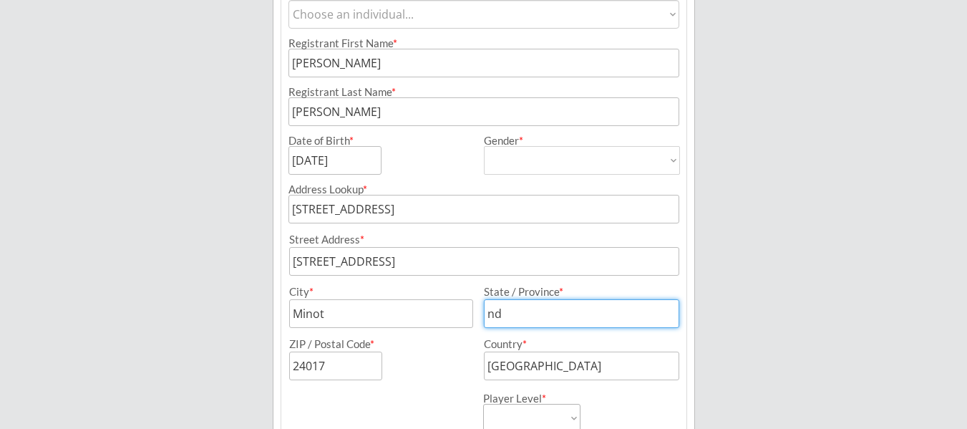
type input "n"
type input "[US_STATE]"
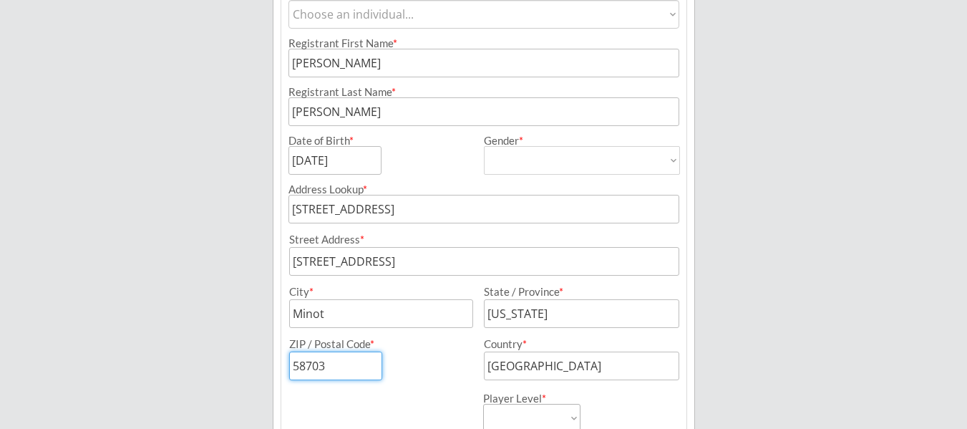
type input "58703"
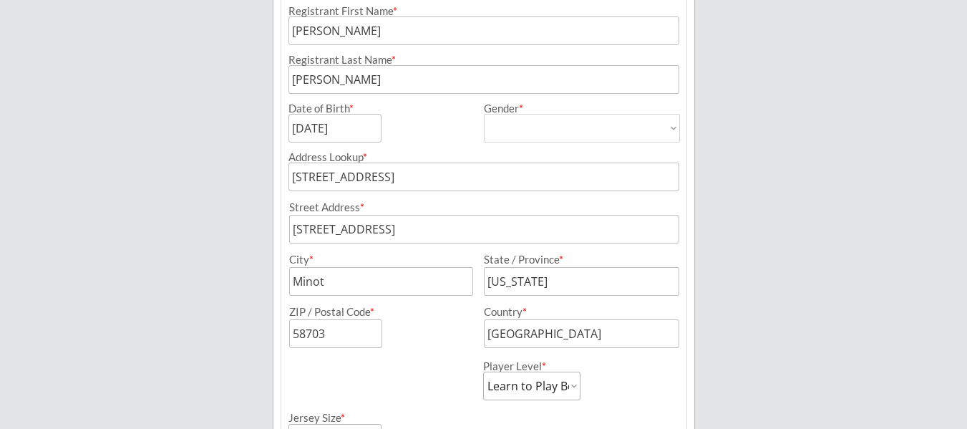
scroll to position [321, 0]
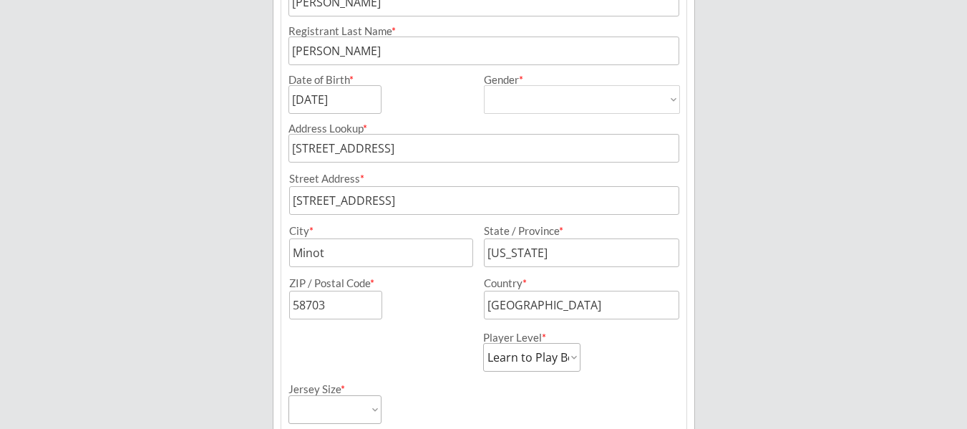
click at [575, 359] on select "Learn to Play Boys Learn to Play Girls Maroon Mites Gold/White Mites Squirts Pe…" at bounding box center [531, 357] width 97 height 29
click at [540, 355] on select "Learn to Play Boys Learn to Play Girls Maroon Mites Gold/White Mites Squirts Pe…" at bounding box center [531, 357] width 97 height 29
select select ""Junior Gold""
click at [483, 343] on select "Learn to Play Boys Learn to Play Girls Maroon Mites Gold/White Mites Squirts Pe…" at bounding box center [531, 357] width 97 height 29
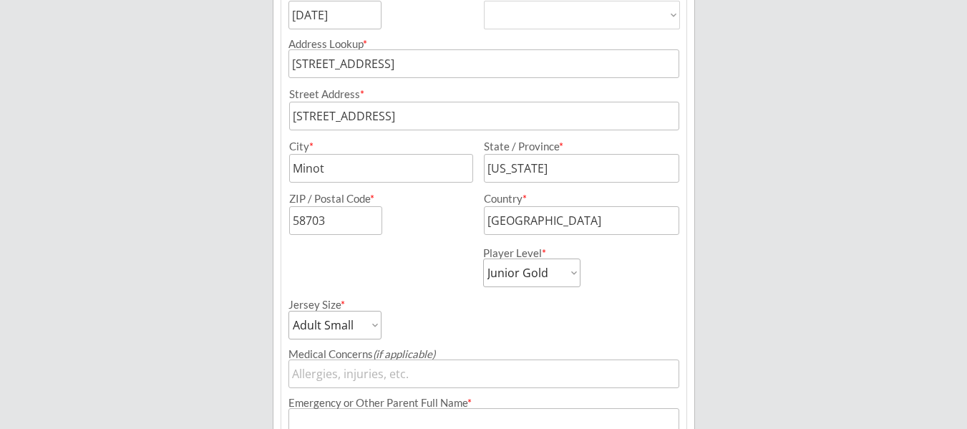
scroll to position [407, 0]
click at [366, 328] on select "Adult Small Adult Medium Adult Large Adult XL Goalie Cut" at bounding box center [334, 323] width 93 height 29
select select ""Adult XL""
click at [288, 309] on select "Adult Small Adult Medium Adult Large Adult XL Goalie Cut" at bounding box center [334, 323] width 93 height 29
click at [640, 419] on input "input" at bounding box center [483, 421] width 391 height 29
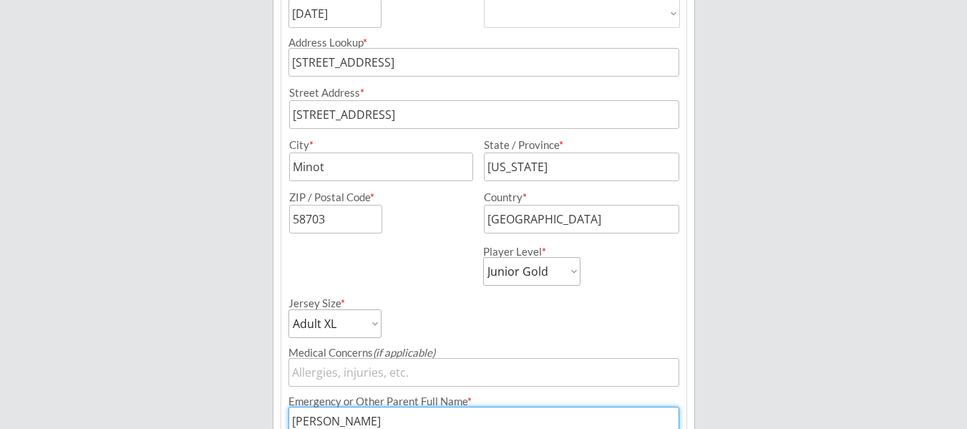
type input "[PERSON_NAME]"
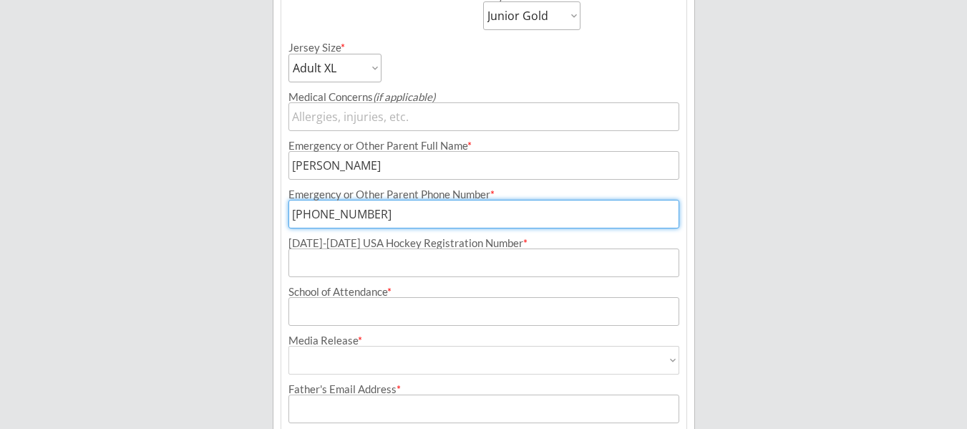
type input "[PHONE_NUMBER]"
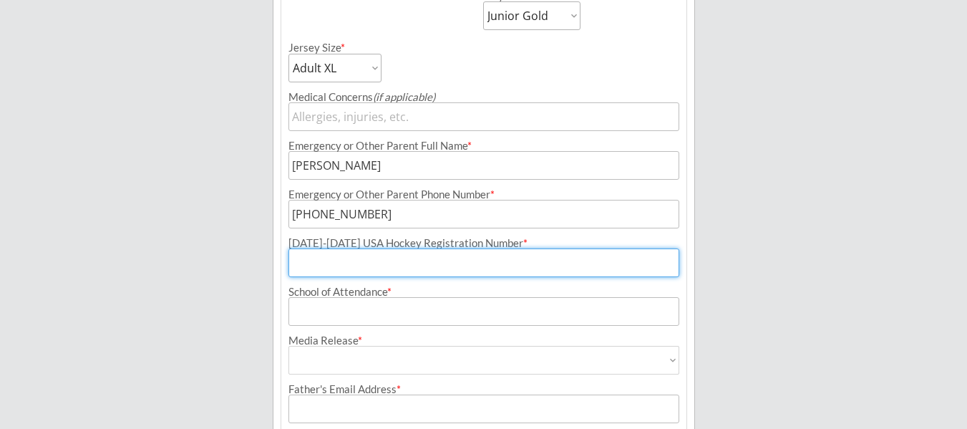
click at [316, 261] on input "input" at bounding box center [483, 262] width 391 height 29
paste input "246601542HEIDT"
type input "246601542HEIDT"
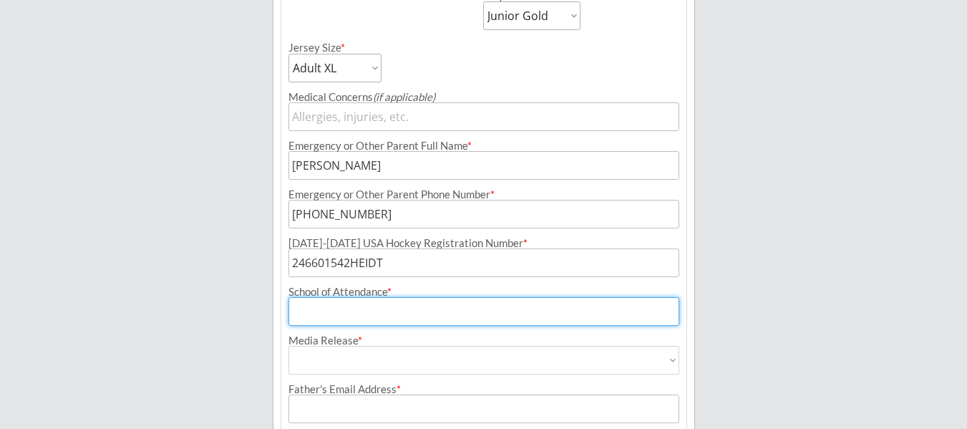
click at [333, 311] on input "input" at bounding box center [483, 311] width 391 height 29
click at [326, 310] on input "input" at bounding box center [483, 311] width 391 height 29
type input "m"
type input "[GEOGRAPHIC_DATA]"
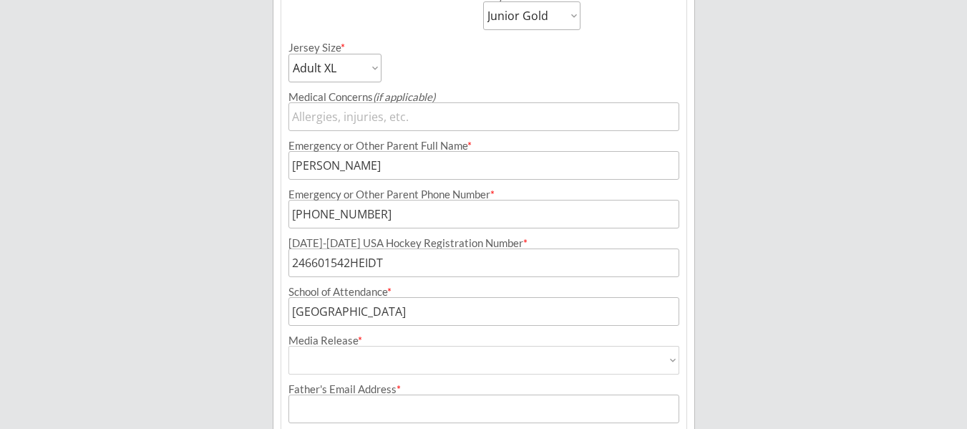
select select ""Yes""
type input "Yes"
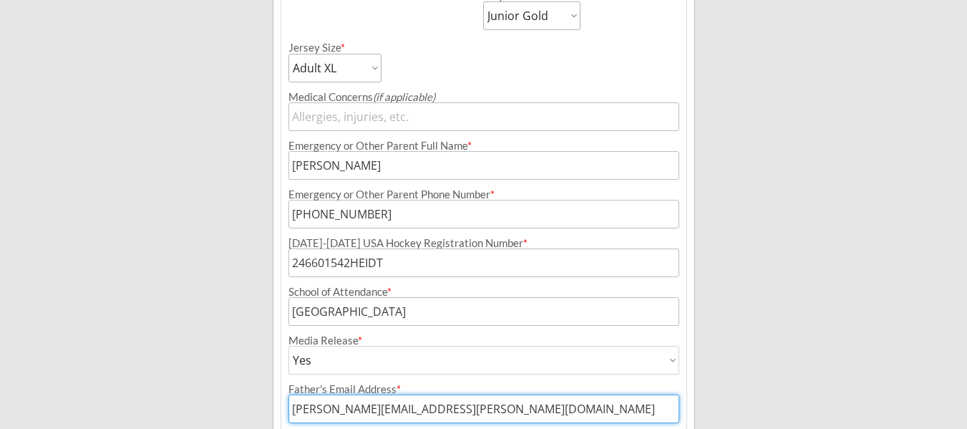
type input "[PERSON_NAME][EMAIL_ADDRESS][PERSON_NAME][DOMAIN_NAME]"
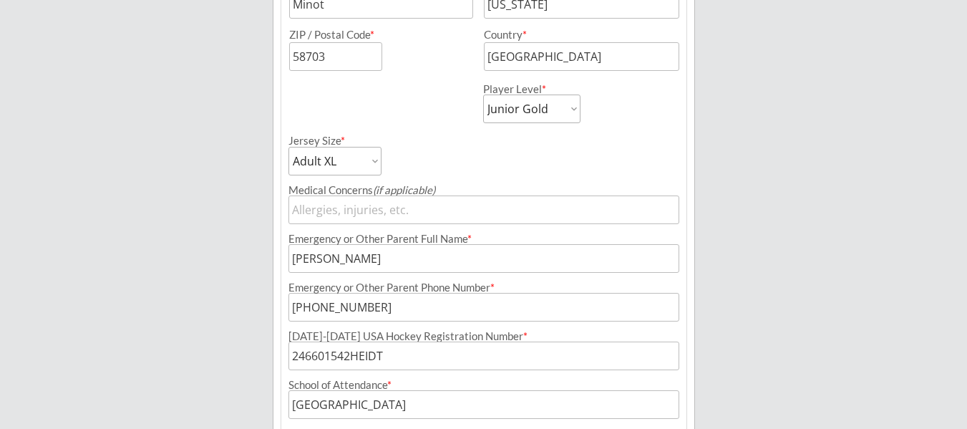
scroll to position [565, 0]
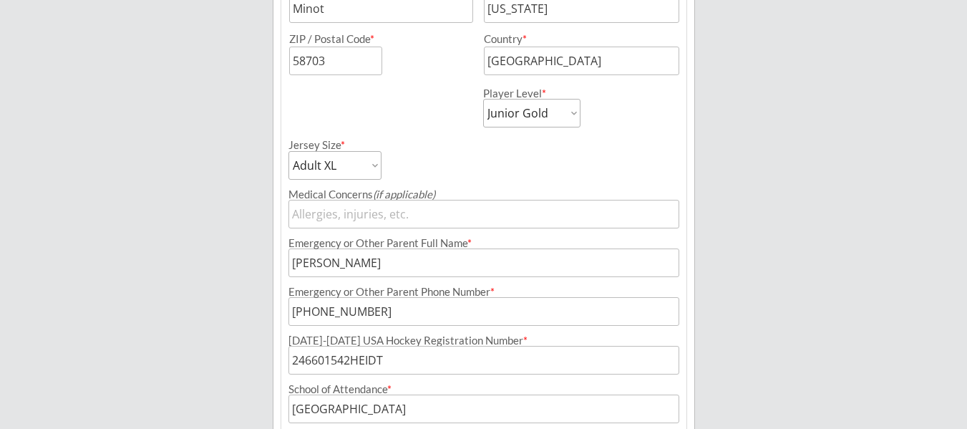
type input "[EMAIL_ADDRESS][DOMAIN_NAME]"
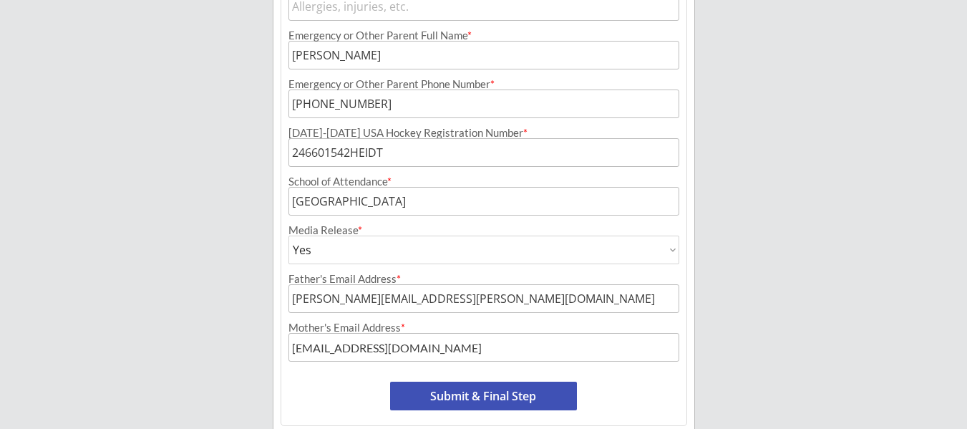
scroll to position [829, 0]
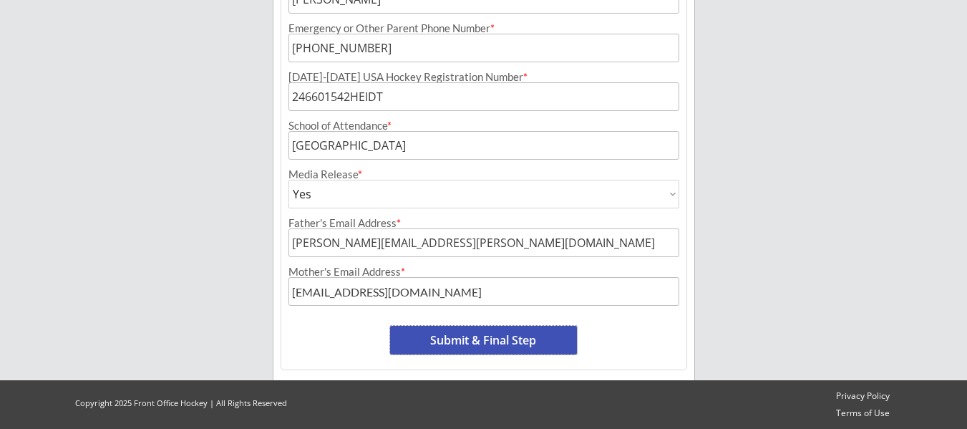
click at [526, 329] on button "Submit & Final Step" at bounding box center [483, 340] width 187 height 29
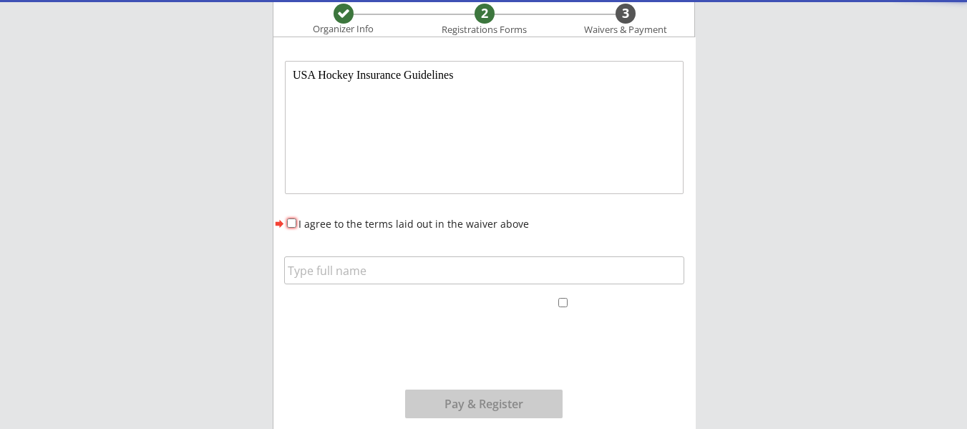
scroll to position [0, 0]
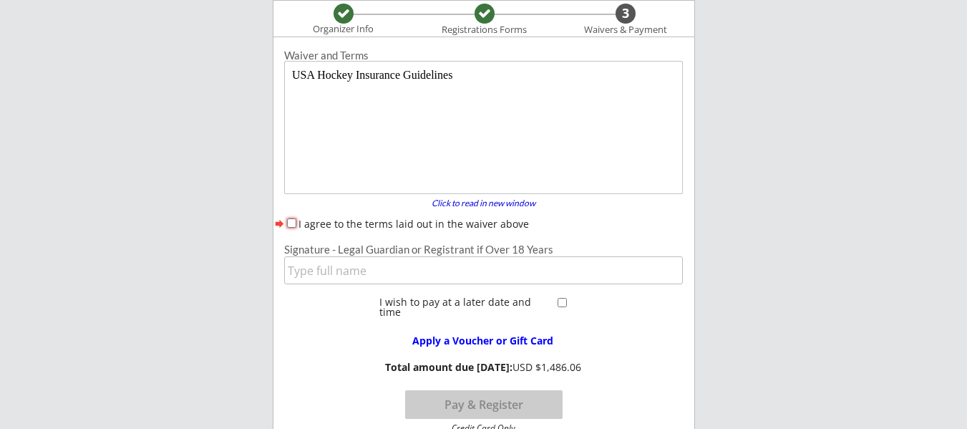
click at [288, 222] on input "I agree to the terms laid out in the waiver above" at bounding box center [291, 222] width 9 height 9
checkbox input "true"
click at [340, 272] on input "input" at bounding box center [483, 270] width 399 height 28
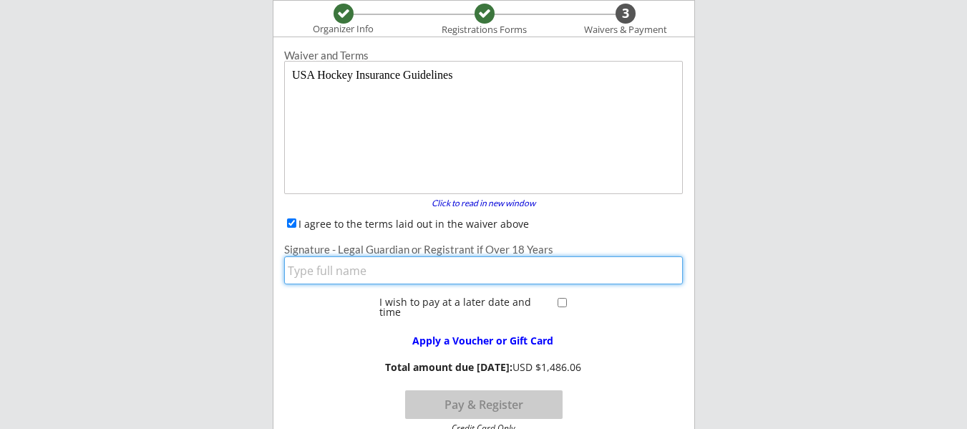
type input "[PERSON_NAME]"
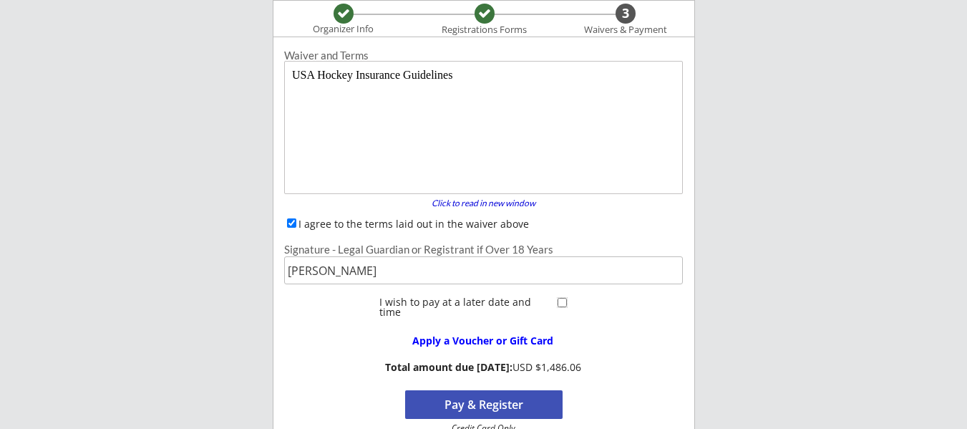
click at [559, 303] on input "checkbox" at bounding box center [562, 302] width 9 height 9
checkbox input "true"
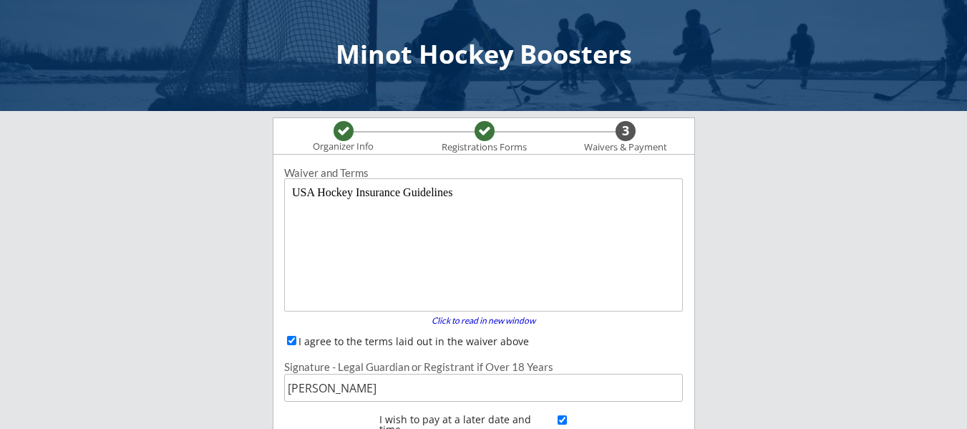
click at [485, 130] on div at bounding box center [484, 131] width 13 height 13
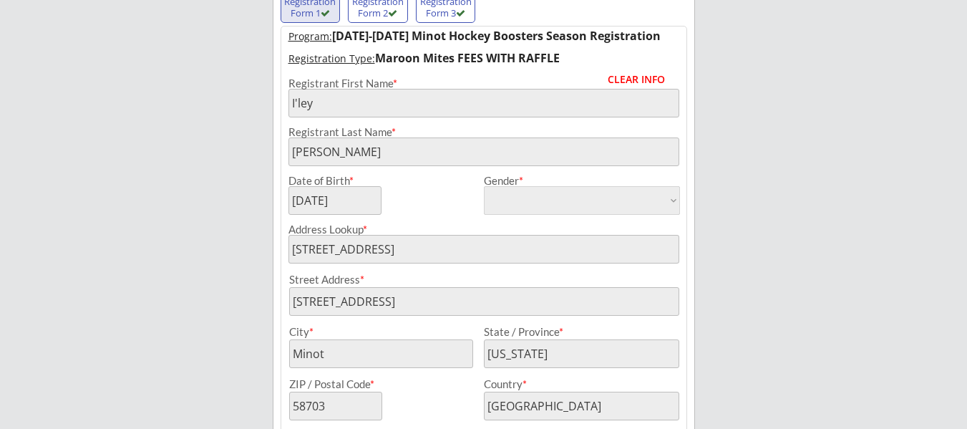
scroll to position [157, 0]
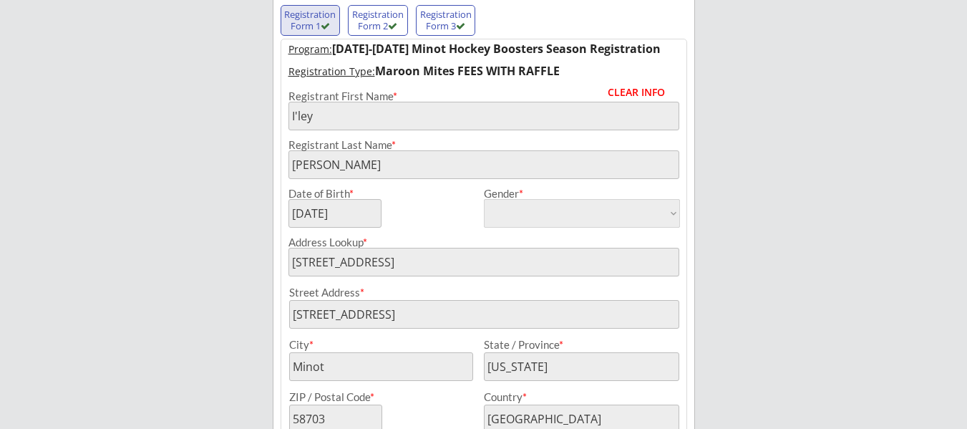
click at [381, 21] on div "Registration Form 2" at bounding box center [377, 20] width 53 height 22
type input "[PERSON_NAME]"
type input "[DATE]"
type input "[DEMOGRAPHIC_DATA]"
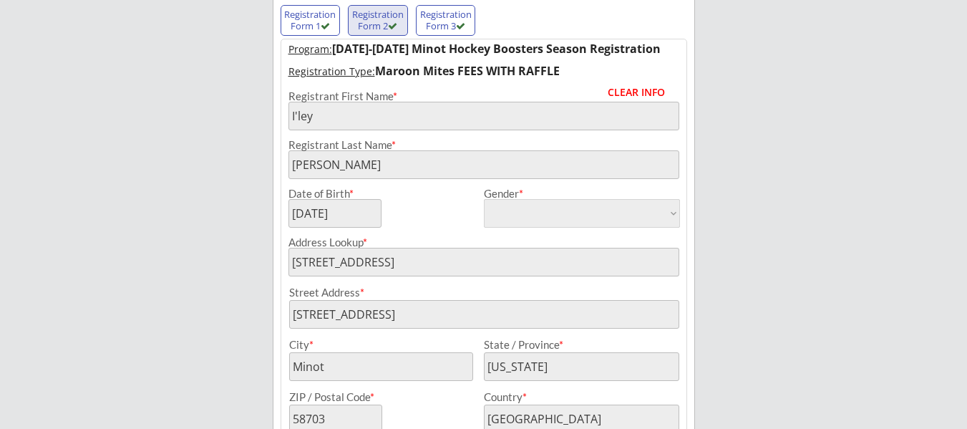
select select ""[DEMOGRAPHIC_DATA]""
select select ""Bantams""
select select ""Adult Large""
type input "[PERSON_NAME]"
type input "[PHONE_NUMBER]"
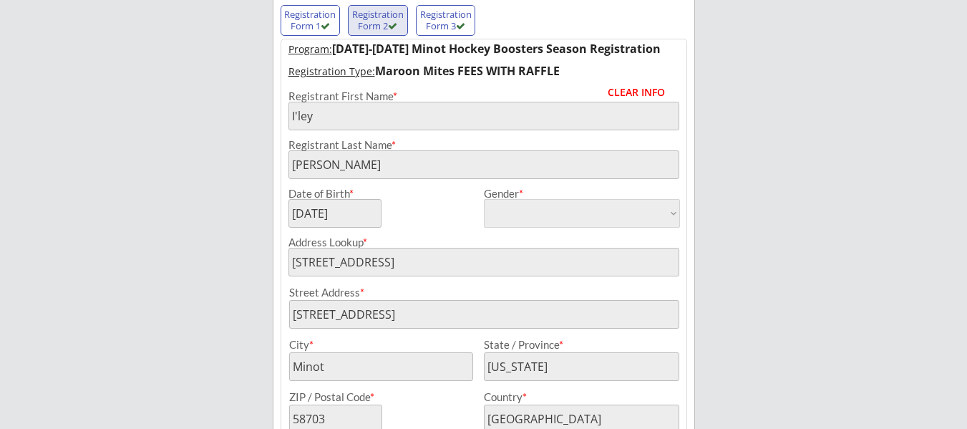
type input "246601543HEIDT"
type input "[PERSON_NAME][GEOGRAPHIC_DATA]"
type input "[PERSON_NAME][EMAIL_ADDRESS][PERSON_NAME][DOMAIN_NAME]"
type input "[EMAIL_ADDRESS][DOMAIN_NAME]"
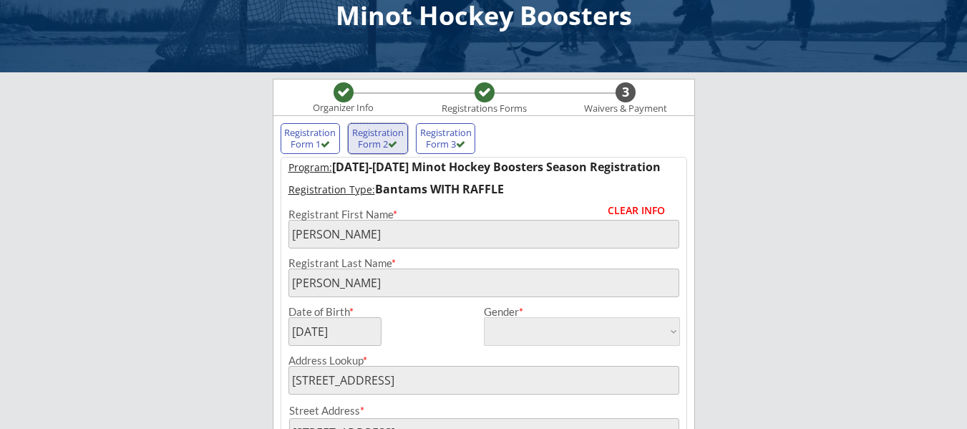
scroll to position [30, 0]
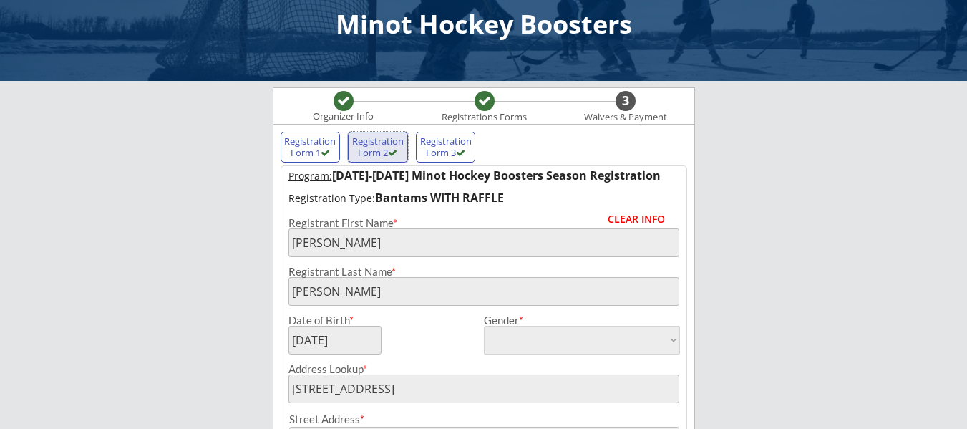
click at [432, 147] on div "Registration Form 3" at bounding box center [445, 147] width 53 height 22
type input "[PERSON_NAME]"
type input "[DATE]"
type input "[STREET_ADDRESS]"
select select ""Junior Gold""
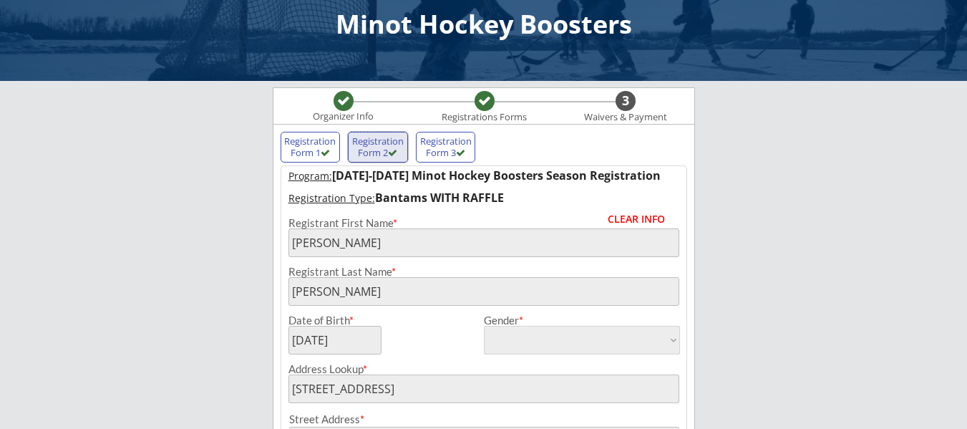
select select ""Adult XL""
type input "246601542HEIDT"
type input "[GEOGRAPHIC_DATA]"
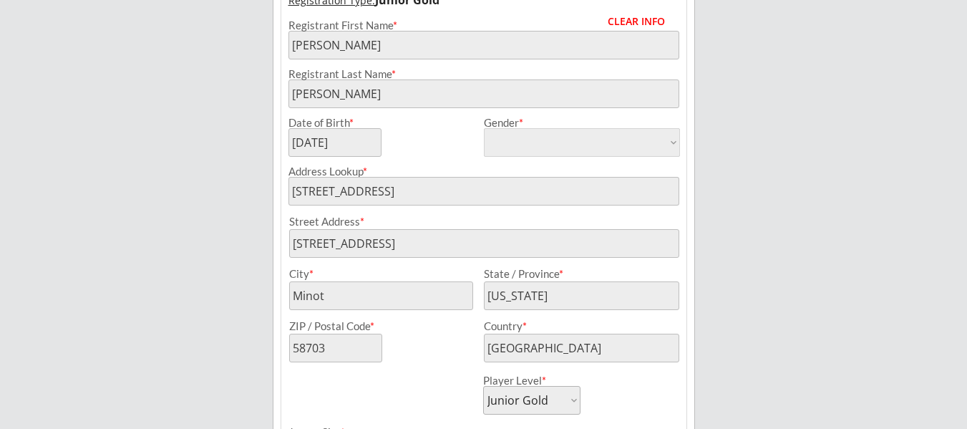
scroll to position [234, 0]
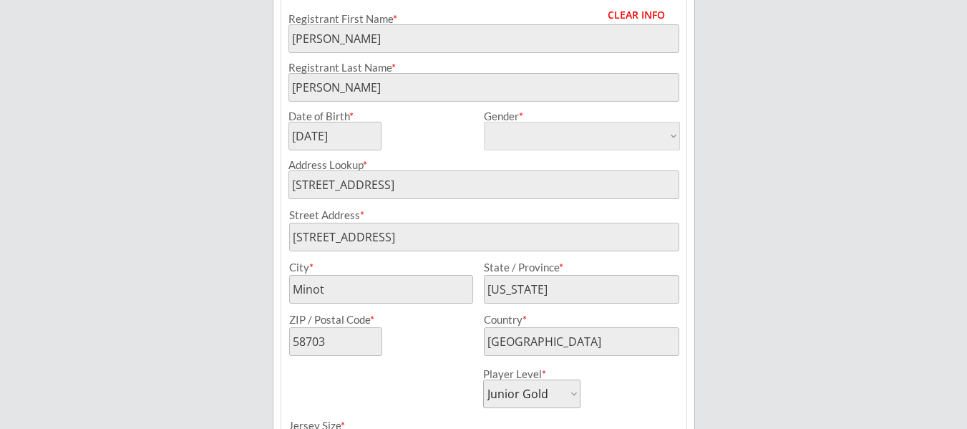
click at [521, 203] on div "Street Address * City * State / Province * ZIP / Postal Code * Country *" at bounding box center [484, 277] width 404 height 157
click at [501, 169] on div "Address Lookup *" at bounding box center [483, 165] width 391 height 11
click at [621, 12] on div "CLEAR INFO" at bounding box center [644, 15] width 72 height 10
select select ""PLACEHOLDER_1427118222253""
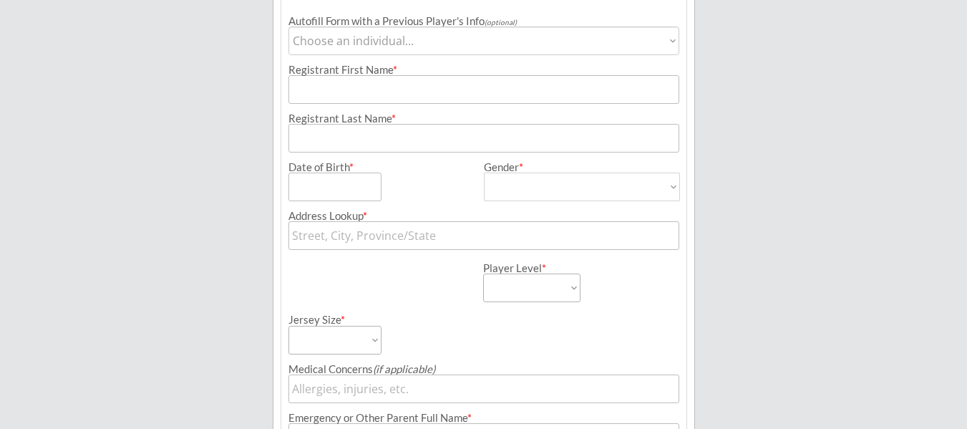
click at [384, 49] on select "Choose an individual... I'[PERSON_NAME] [PERSON_NAME]" at bounding box center [483, 40] width 391 height 29
select select ""1348695171700984260__LOOKUP__1757386146551x113723004164243460""
click at [288, 26] on select "Choose an individual... I'[PERSON_NAME] [PERSON_NAME]" at bounding box center [483, 40] width 391 height 29
type input "[PERSON_NAME]"
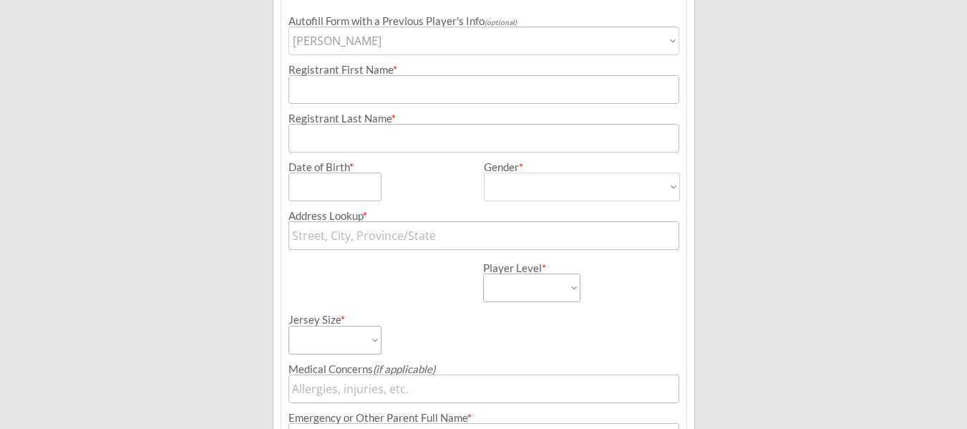
type input "[DATE]"
type input "[STREET_ADDRESS]"
type input "Minot"
type input "[US_STATE]"
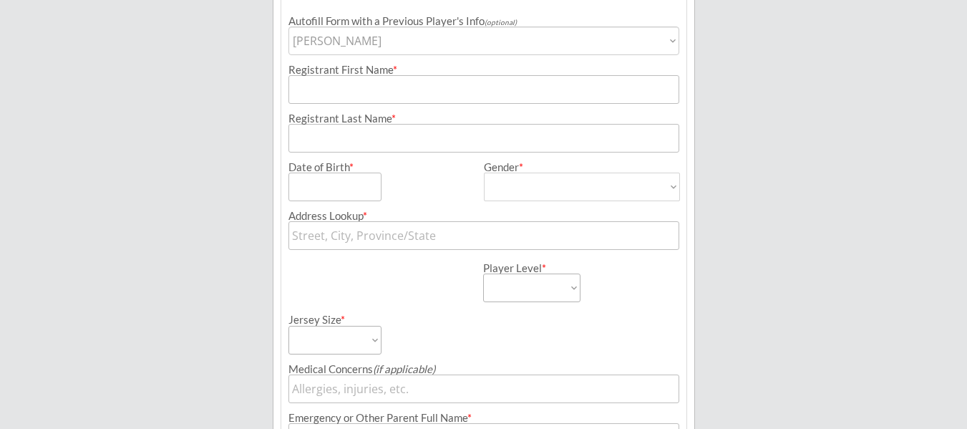
type input "58703"
type input "[GEOGRAPHIC_DATA]"
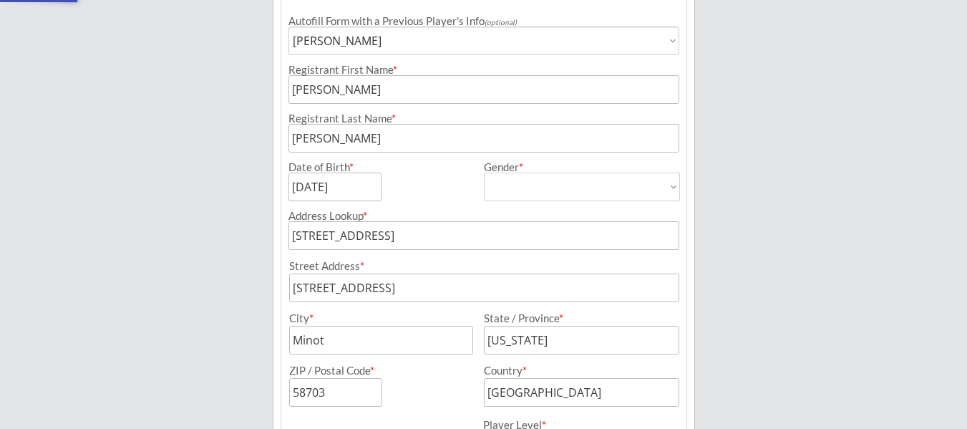
select select ""Bantams""
select select ""Adult Large""
type input "[PERSON_NAME]"
type input "[PHONE_NUMBER]"
type input "246601543HEIDT"
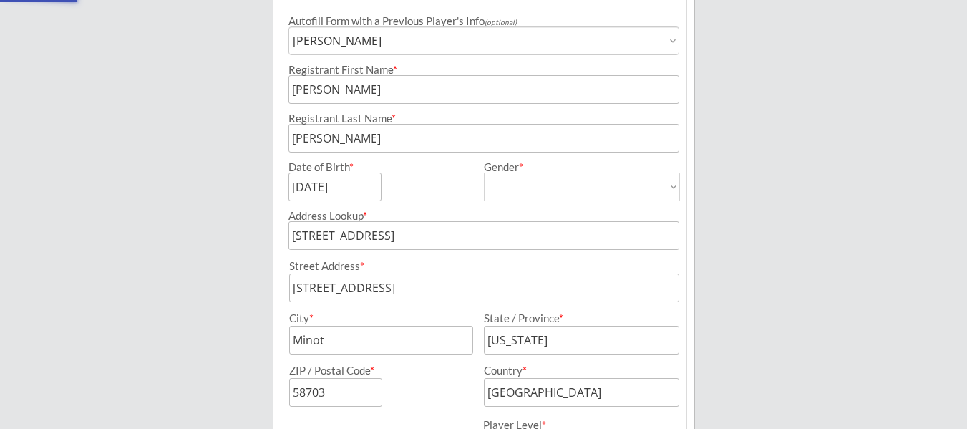
type input "[PERSON_NAME][GEOGRAPHIC_DATA]"
type input "[PERSON_NAME][EMAIL_ADDRESS][PERSON_NAME][DOMAIN_NAME]"
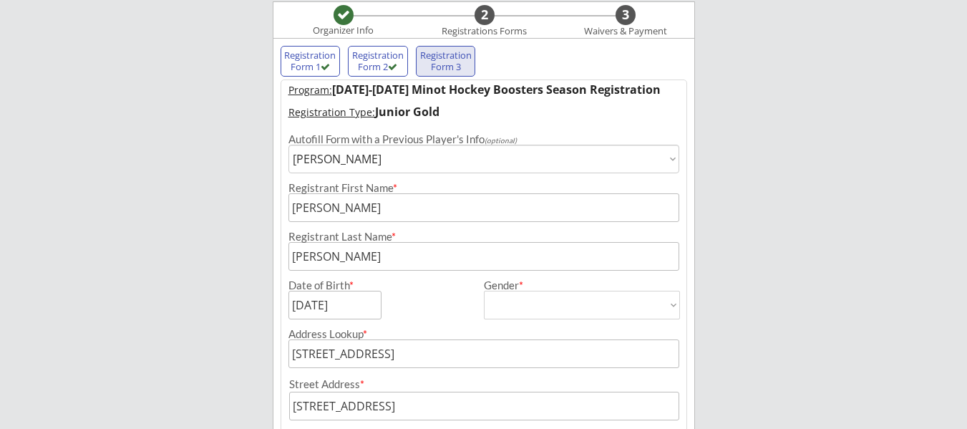
drag, startPoint x: 374, startPoint y: 170, endPoint x: 286, endPoint y: 151, distance: 89.3
click at [286, 150] on div "Autofill Form with a Previous Player's Info (optional) Choose an individual... …" at bounding box center [483, 149] width 405 height 47
click at [371, 150] on select "Choose an individual... I'[PERSON_NAME] [PERSON_NAME]" at bounding box center [483, 159] width 391 height 29
click at [366, 226] on div "Registrant Last Name *" at bounding box center [483, 246] width 405 height 49
click at [399, 163] on select "Choose an individual... I'[PERSON_NAME] [PERSON_NAME]" at bounding box center [483, 159] width 391 height 29
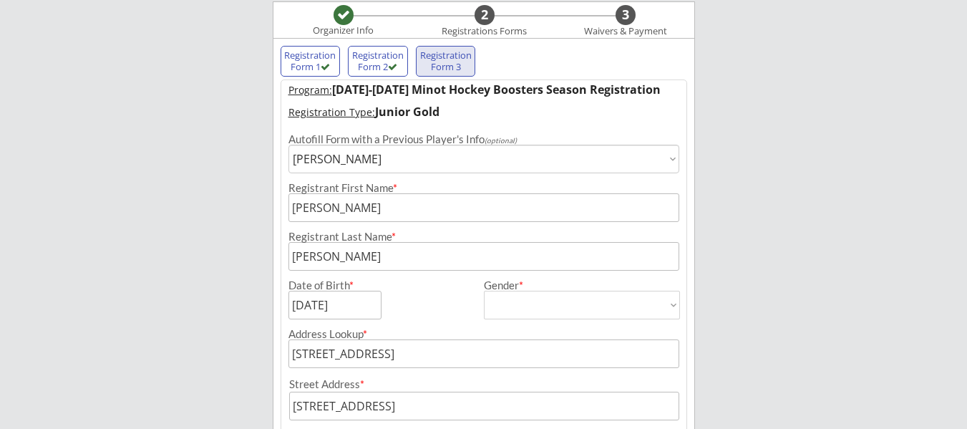
click at [399, 163] on select "Choose an individual... I'[PERSON_NAME] [PERSON_NAME]" at bounding box center [483, 159] width 391 height 29
click at [375, 213] on input "input" at bounding box center [483, 207] width 391 height 29
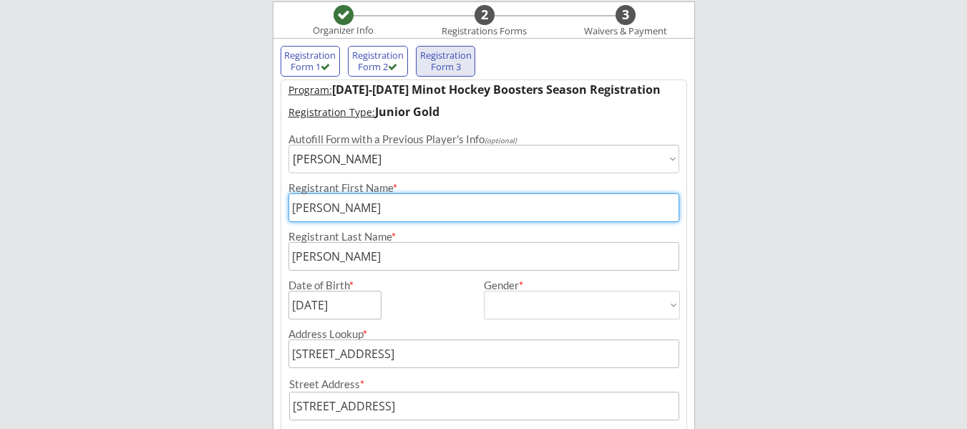
drag, startPoint x: 375, startPoint y: 213, endPoint x: 276, endPoint y: 218, distance: 99.6
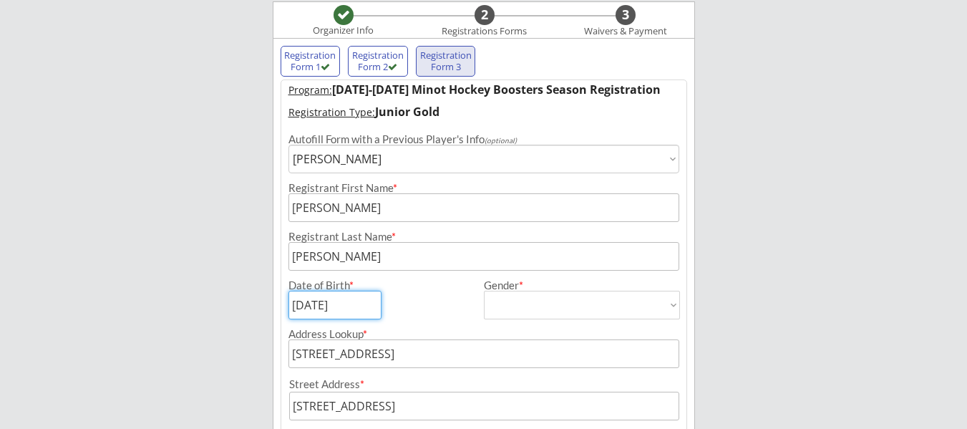
drag, startPoint x: 359, startPoint y: 307, endPoint x: 205, endPoint y: 288, distance: 155.8
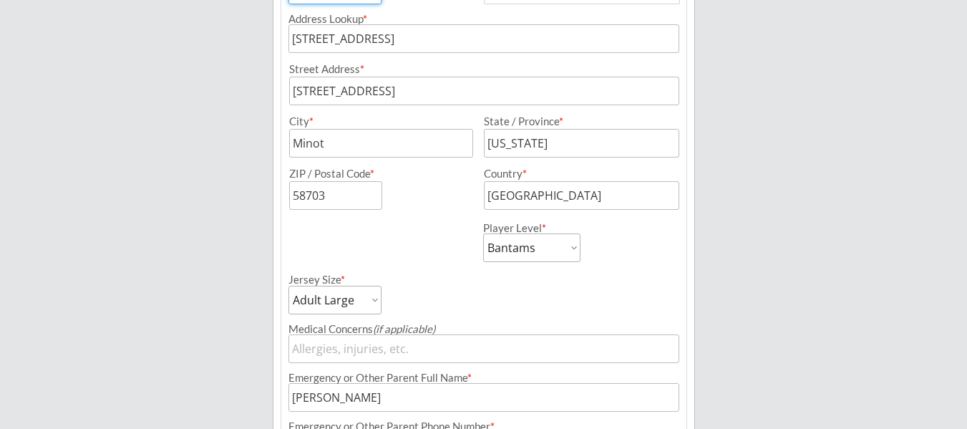
scroll to position [429, 0]
click at [575, 260] on select "Learn to Play Boys Learn to Play Girls Maroon Mites Gold/White Mites Squirts Pe…" at bounding box center [531, 249] width 97 height 29
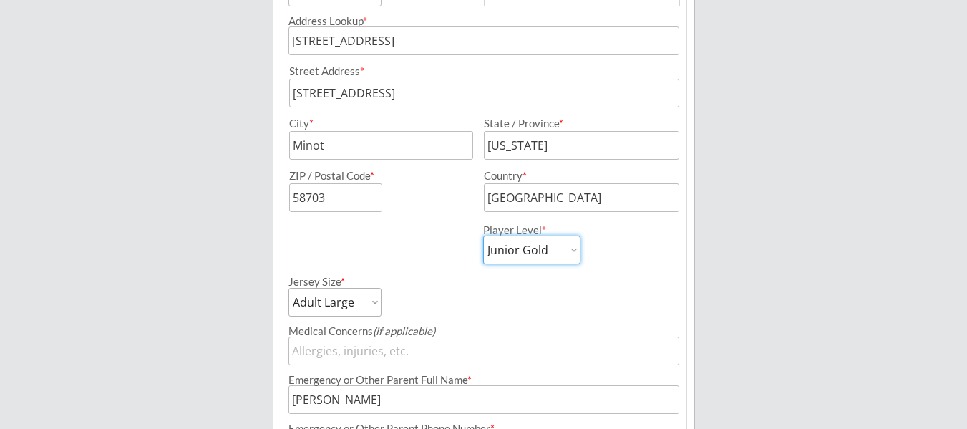
click at [483, 235] on select "Learn to Play Boys Learn to Play Girls Maroon Mites Gold/White Mites Squirts Pe…" at bounding box center [531, 249] width 97 height 29
click at [372, 297] on select "Adult Small Adult Medium Adult Large Adult XL Goalie Cut" at bounding box center [334, 302] width 93 height 29
click at [288, 288] on select "Adult Small Adult Medium Adult Large Adult XL Goalie Cut" at bounding box center [334, 302] width 93 height 29
click at [527, 293] on div "Jersey Size * Adult Small Adult Medium Adult Large Adult XL Goalie Cut" at bounding box center [483, 290] width 405 height 52
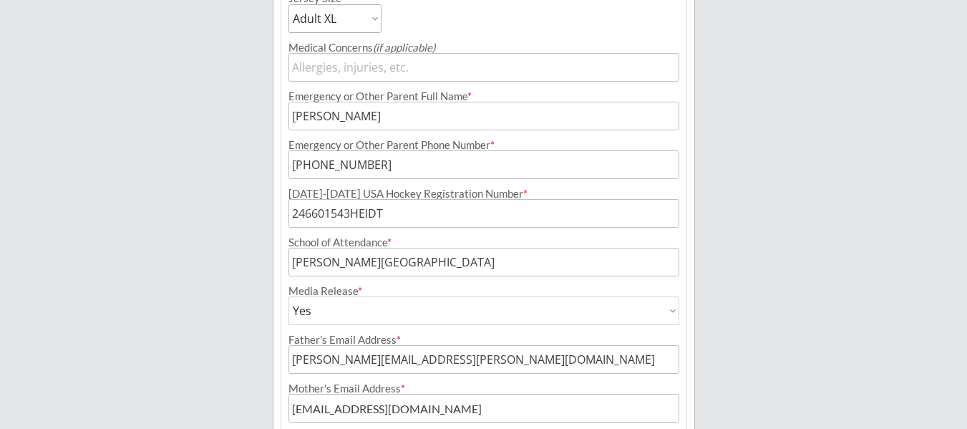
scroll to position [714, 0]
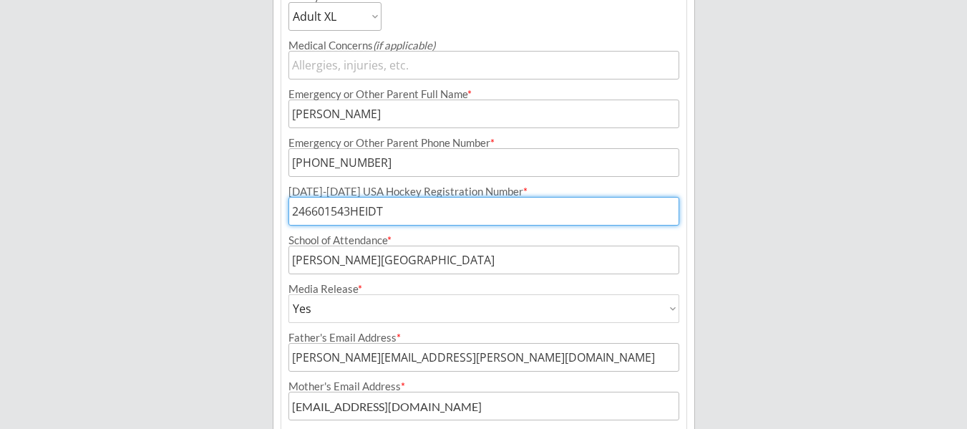
drag, startPoint x: 399, startPoint y: 210, endPoint x: 243, endPoint y: 232, distance: 156.8
paste input "246601542HEIDT"
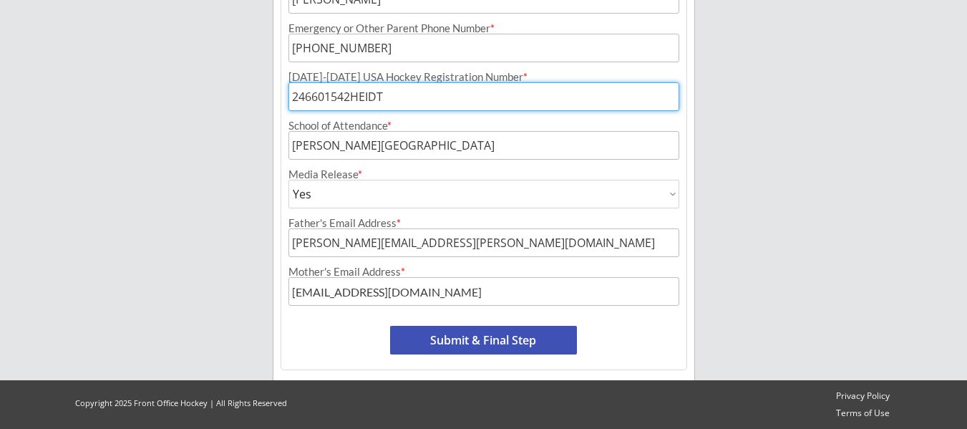
click at [591, 148] on input "input" at bounding box center [483, 145] width 391 height 29
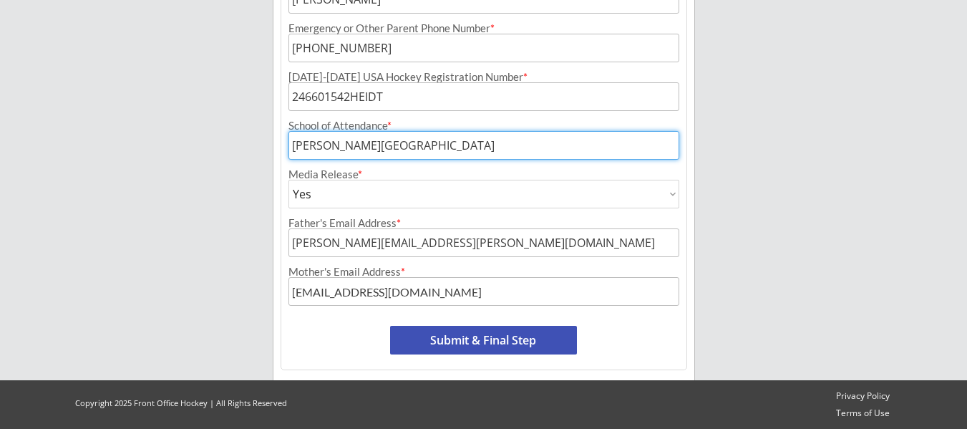
click at [591, 148] on input "input" at bounding box center [483, 145] width 391 height 29
click at [532, 345] on button "Submit & Final Step" at bounding box center [483, 340] width 187 height 29
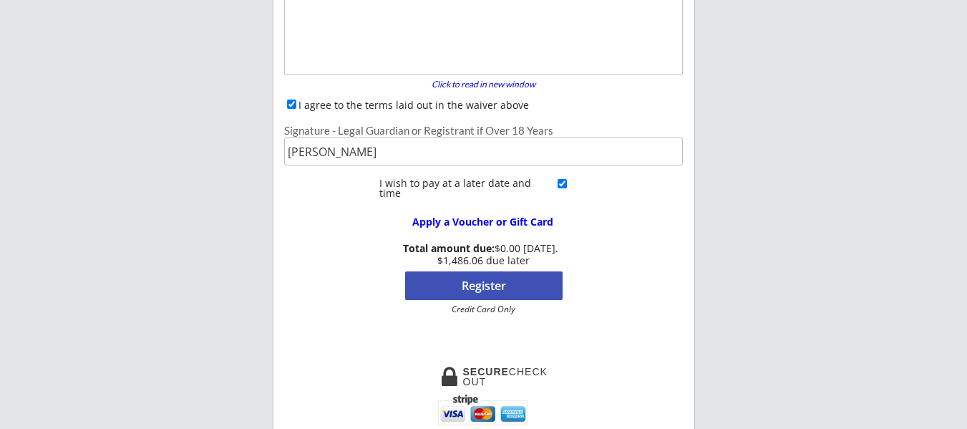
scroll to position [238, 0]
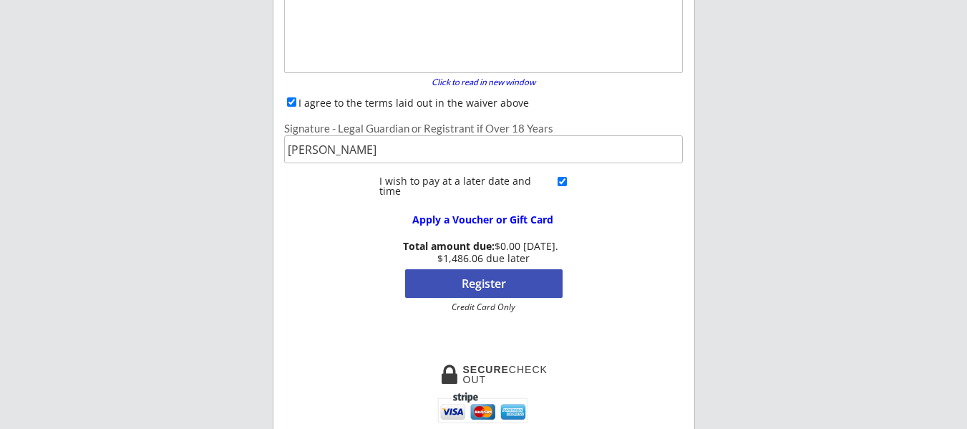
click at [553, 285] on button "Register" at bounding box center [483, 283] width 157 height 29
